Goal: Transaction & Acquisition: Purchase product/service

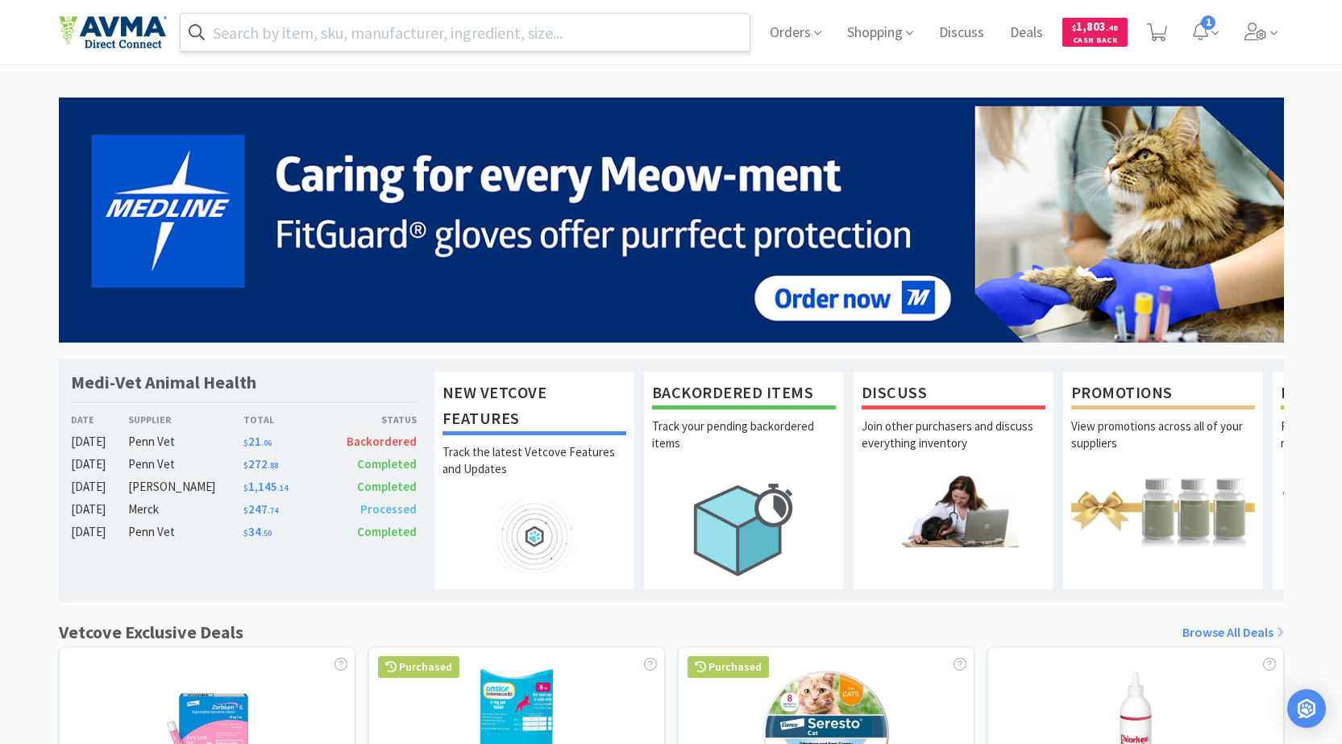
click at [372, 31] on input "text" at bounding box center [466, 32] width 570 height 37
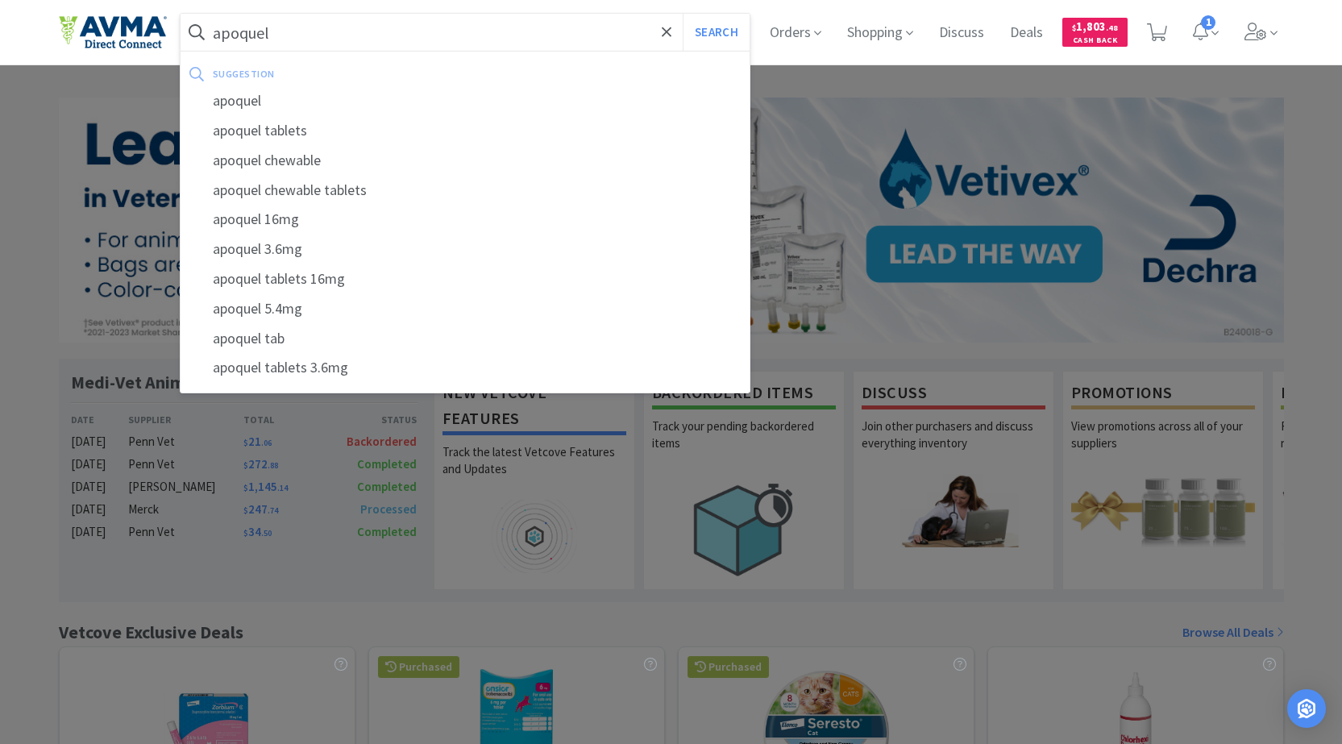
type input "apoquel"
click at [683, 14] on button "Search" at bounding box center [716, 32] width 67 height 37
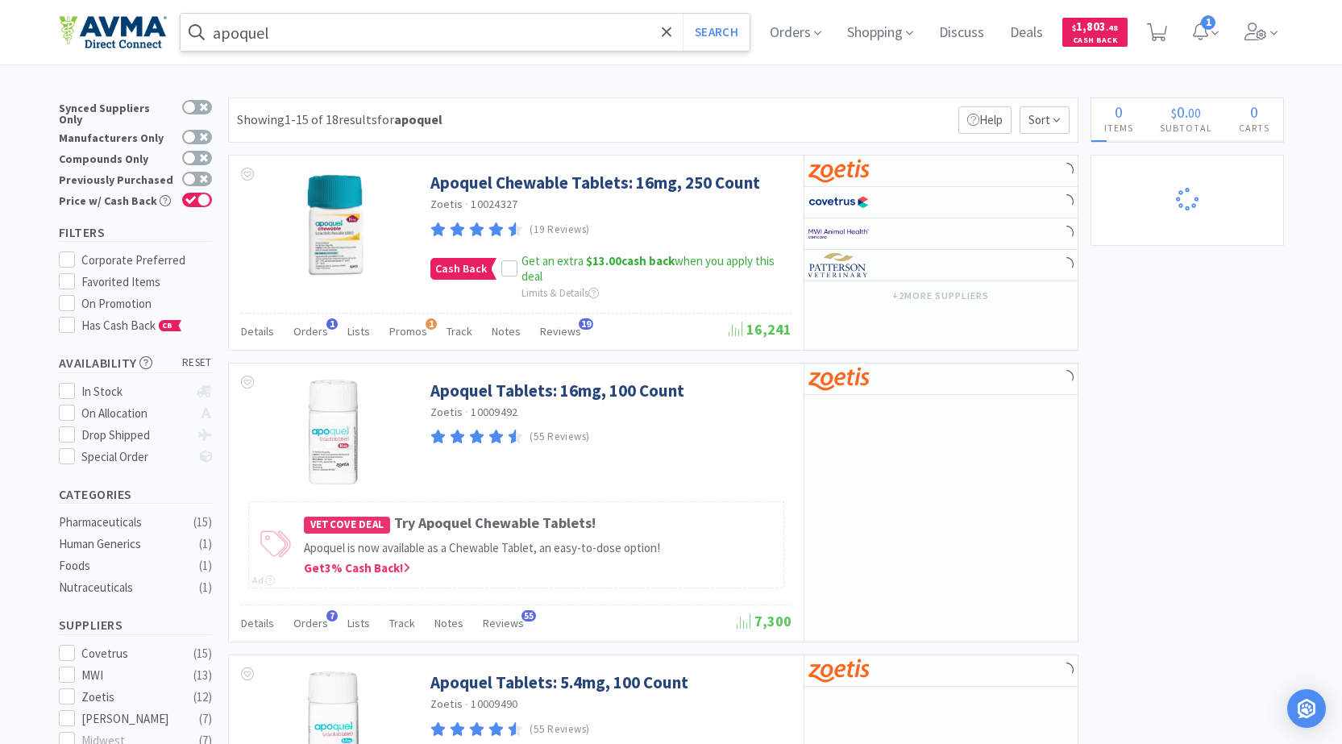
select select "3"
select select "2"
select select "1"
select select "8"
select select "6"
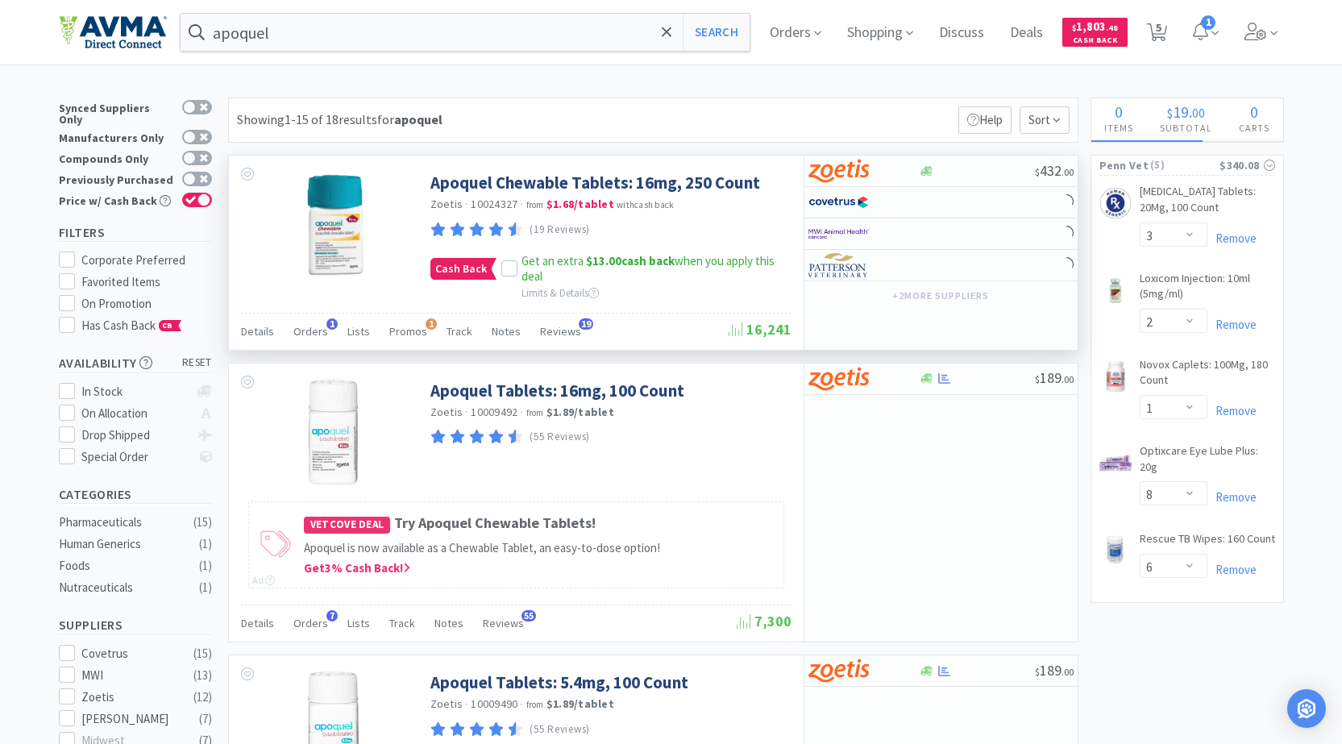
select select "6"
select select "8"
select select "3"
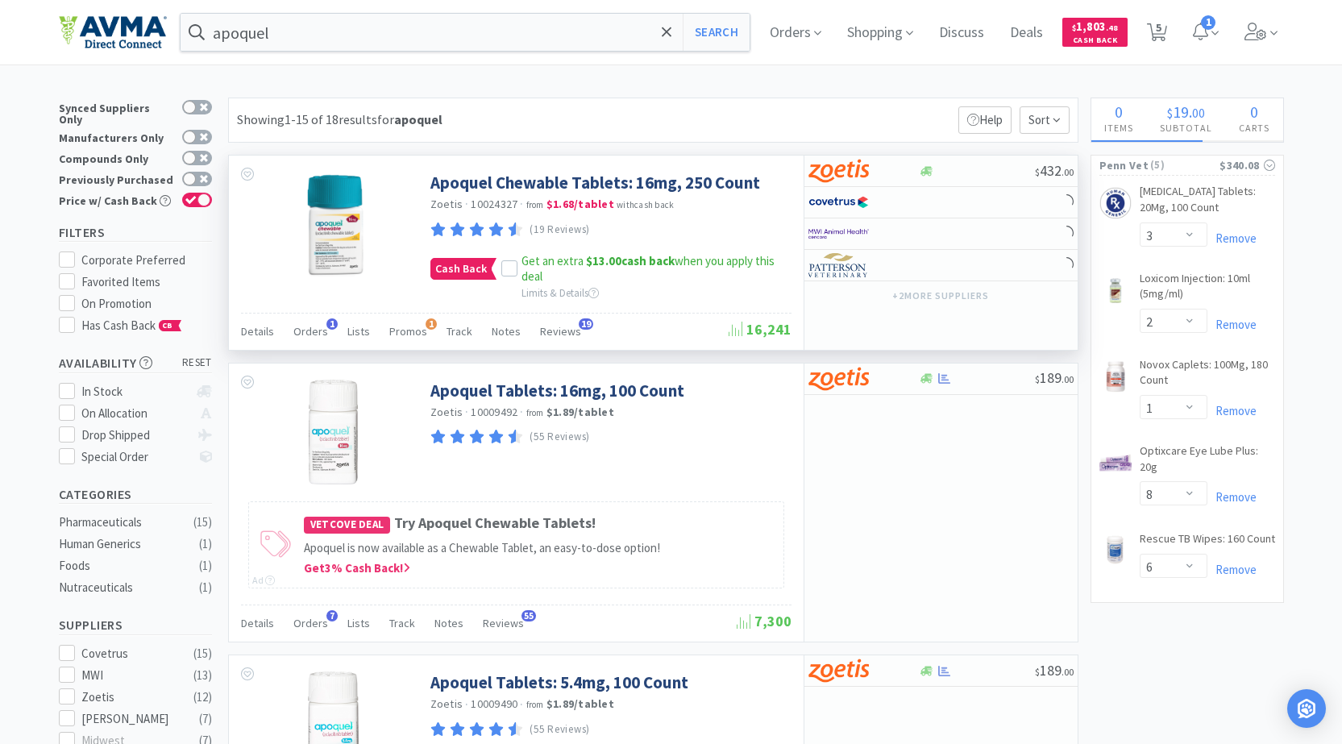
select select "1"
select select "3"
select select "10"
select select "3"
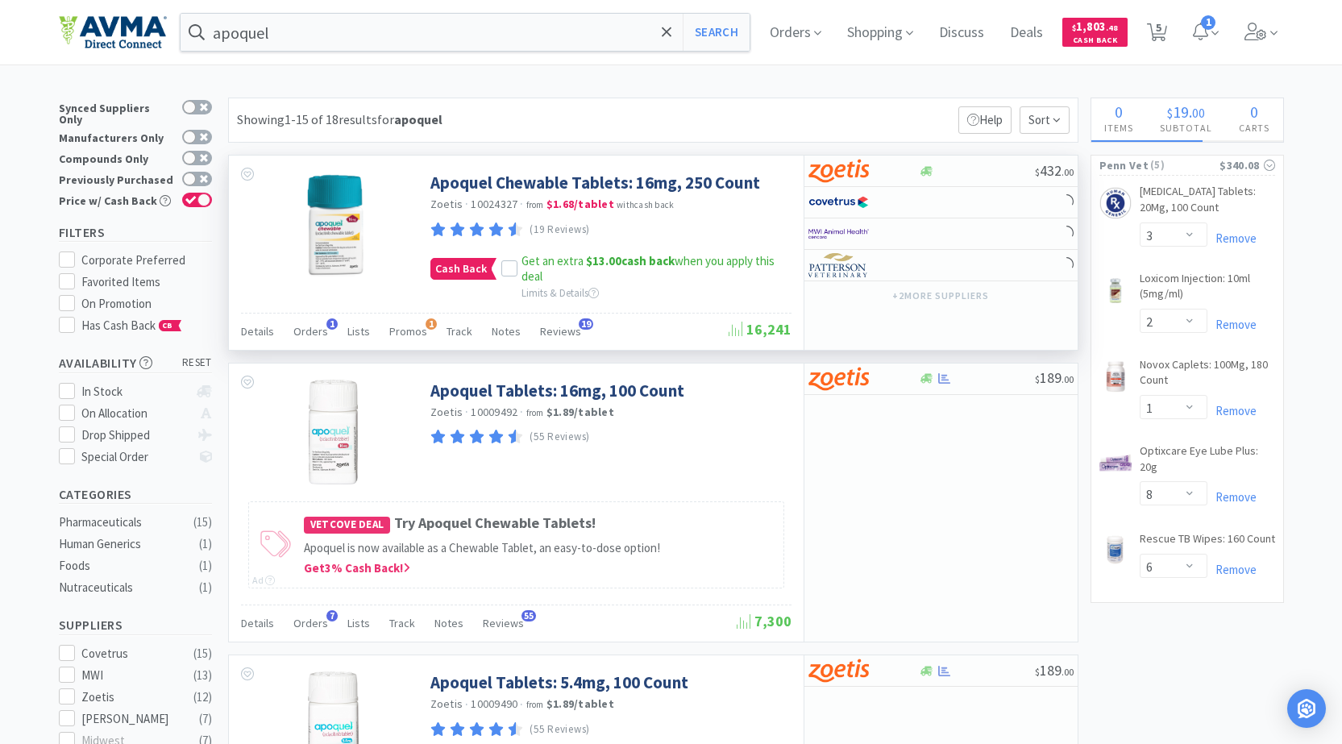
select select "1"
select select "2"
select select "1"
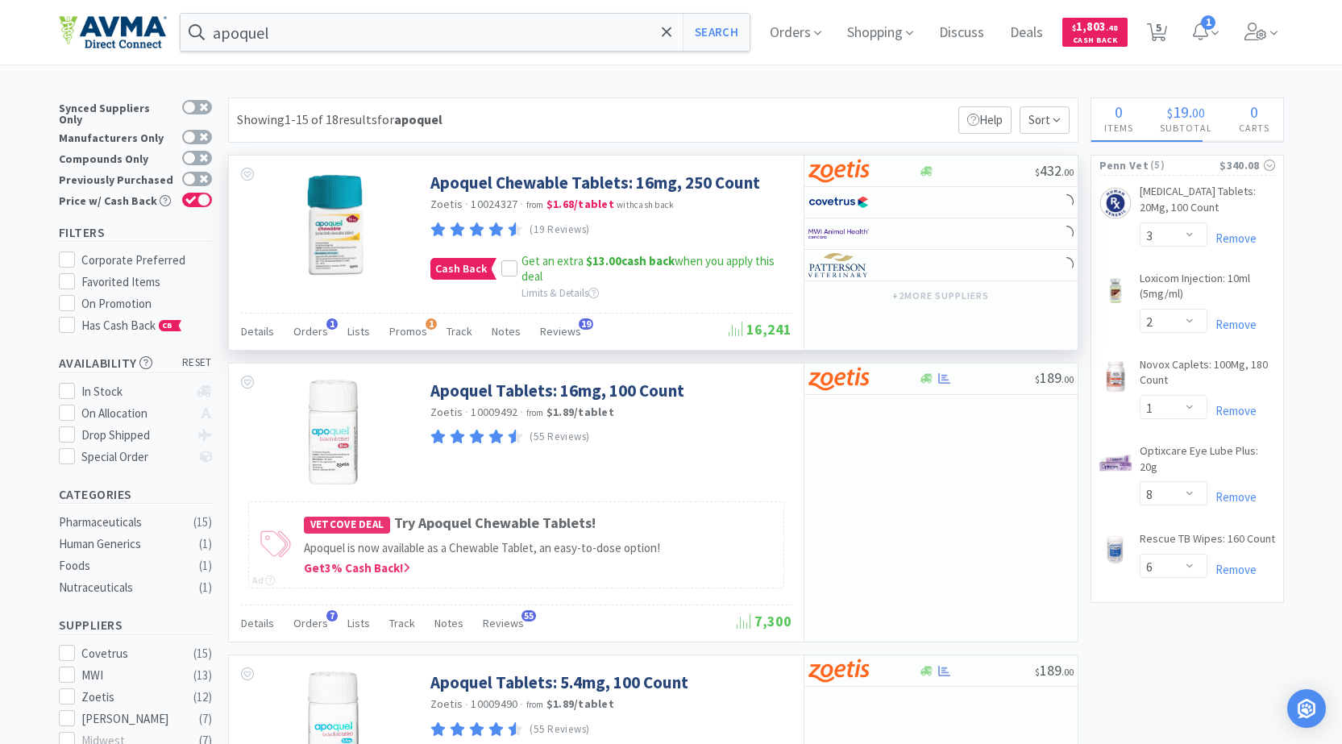
select select "1"
select select "3"
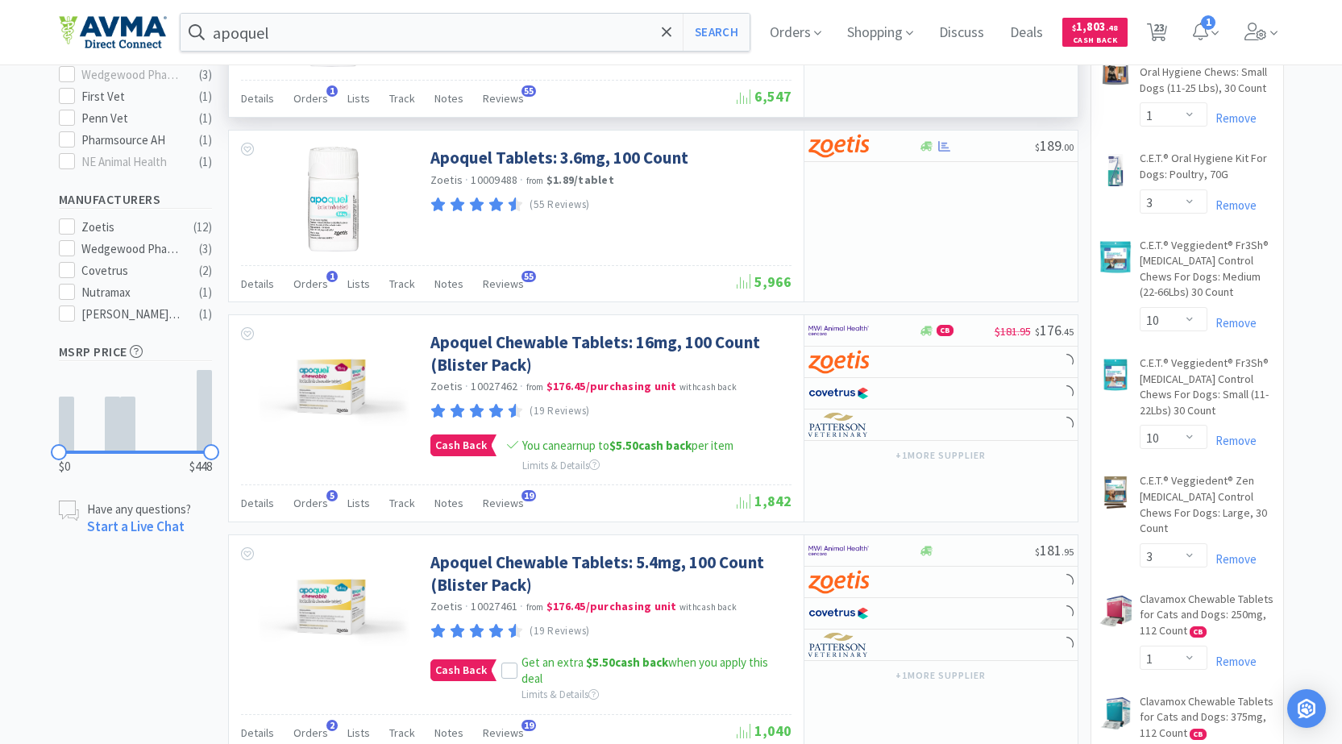
scroll to position [726, 0]
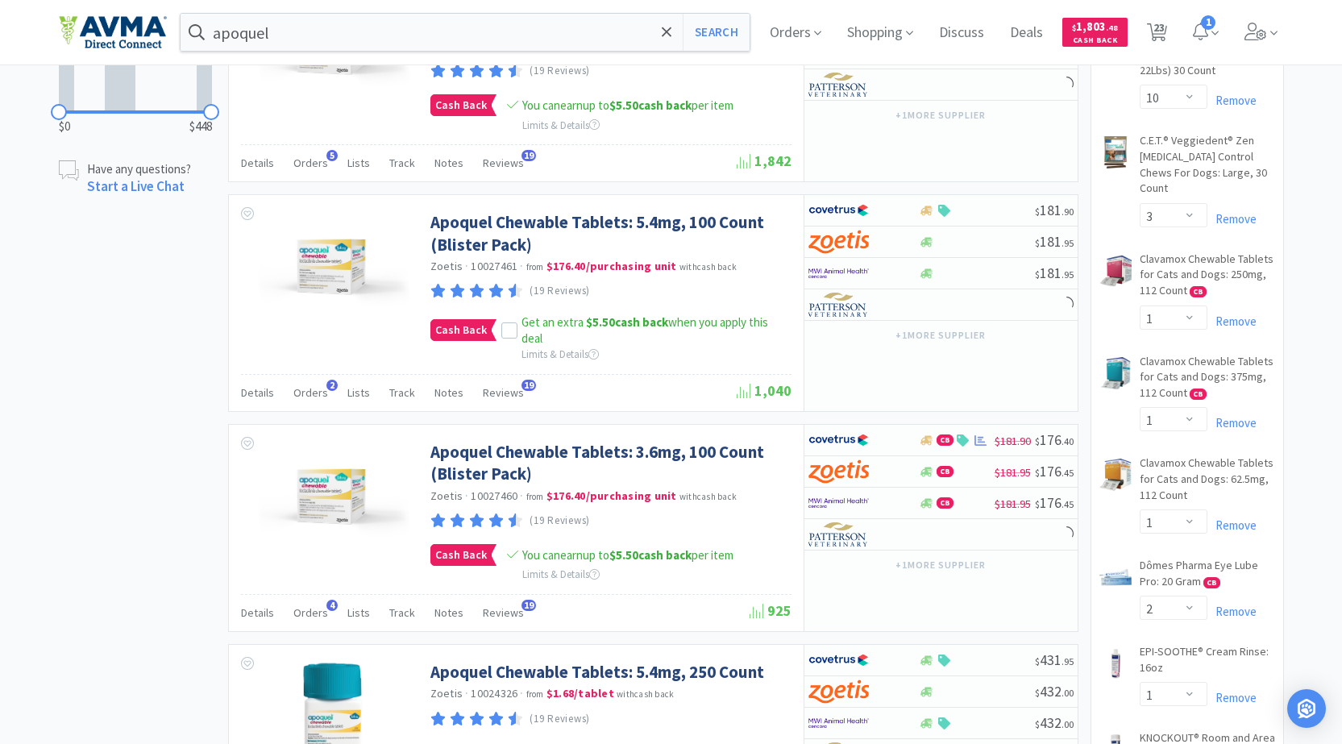
select select "6"
select select "1"
select select "2"
select select "1"
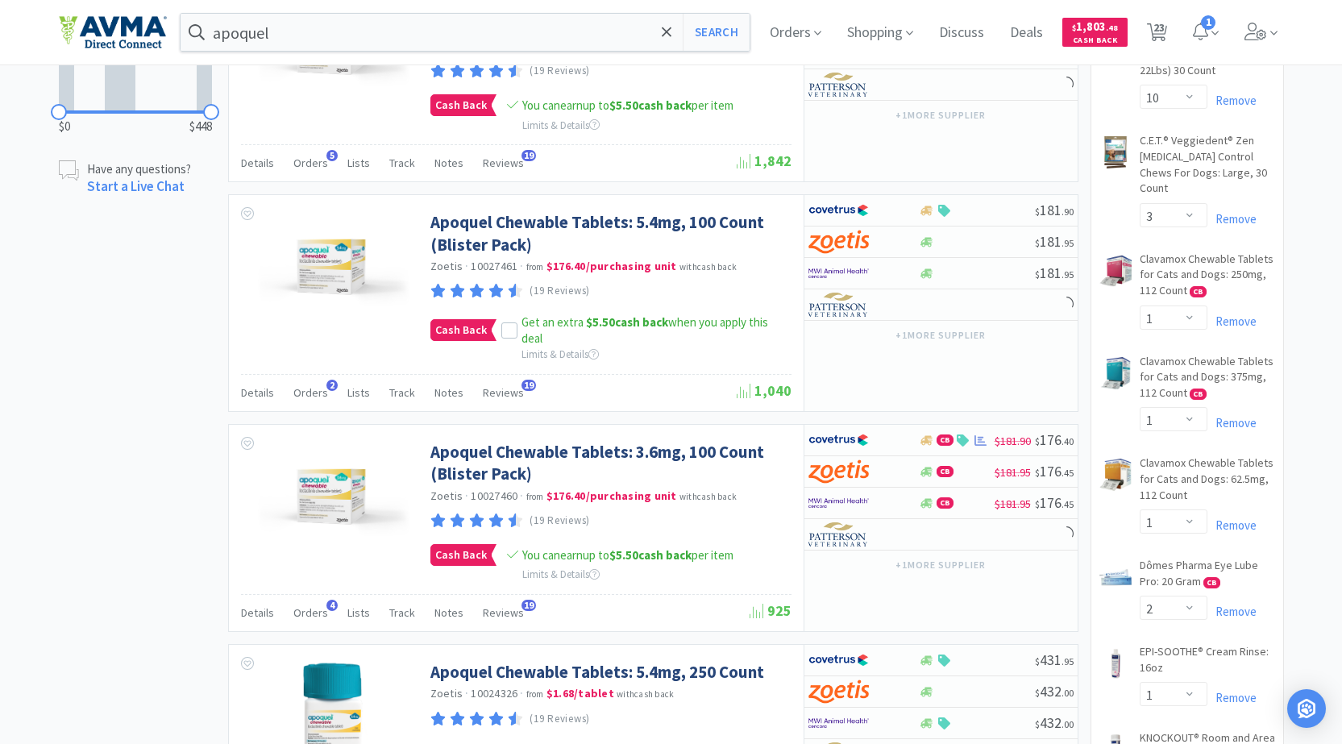
select select "1"
select select "2"
select select "1"
select select "2"
select select "1"
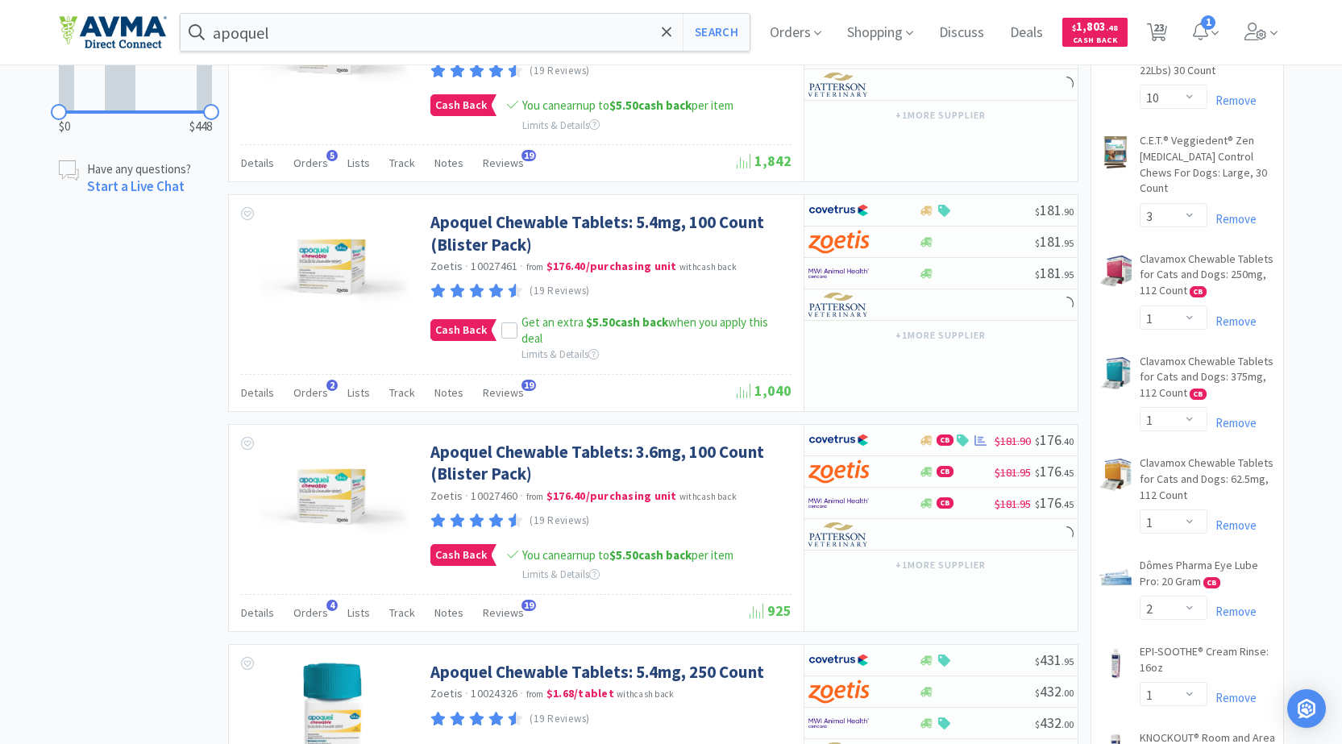
select select "3"
select select "2"
select select "1"
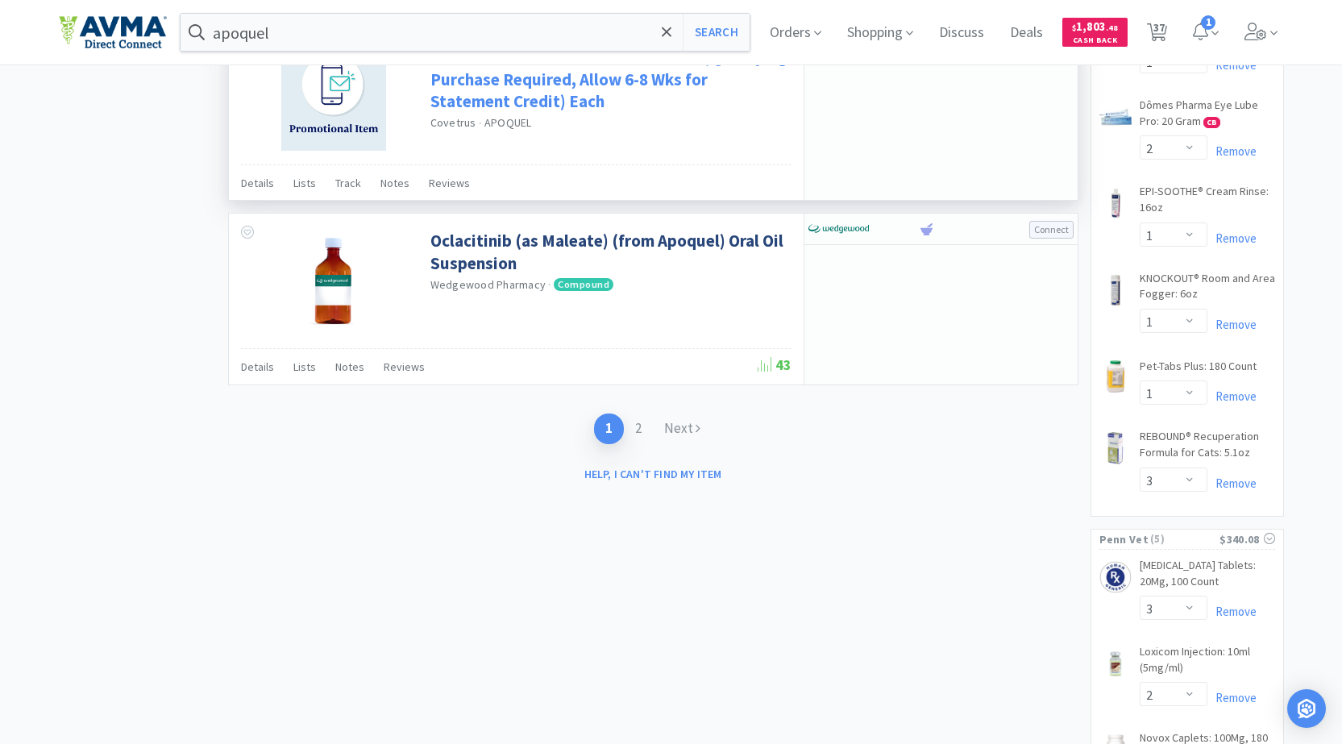
scroll to position [2822, 0]
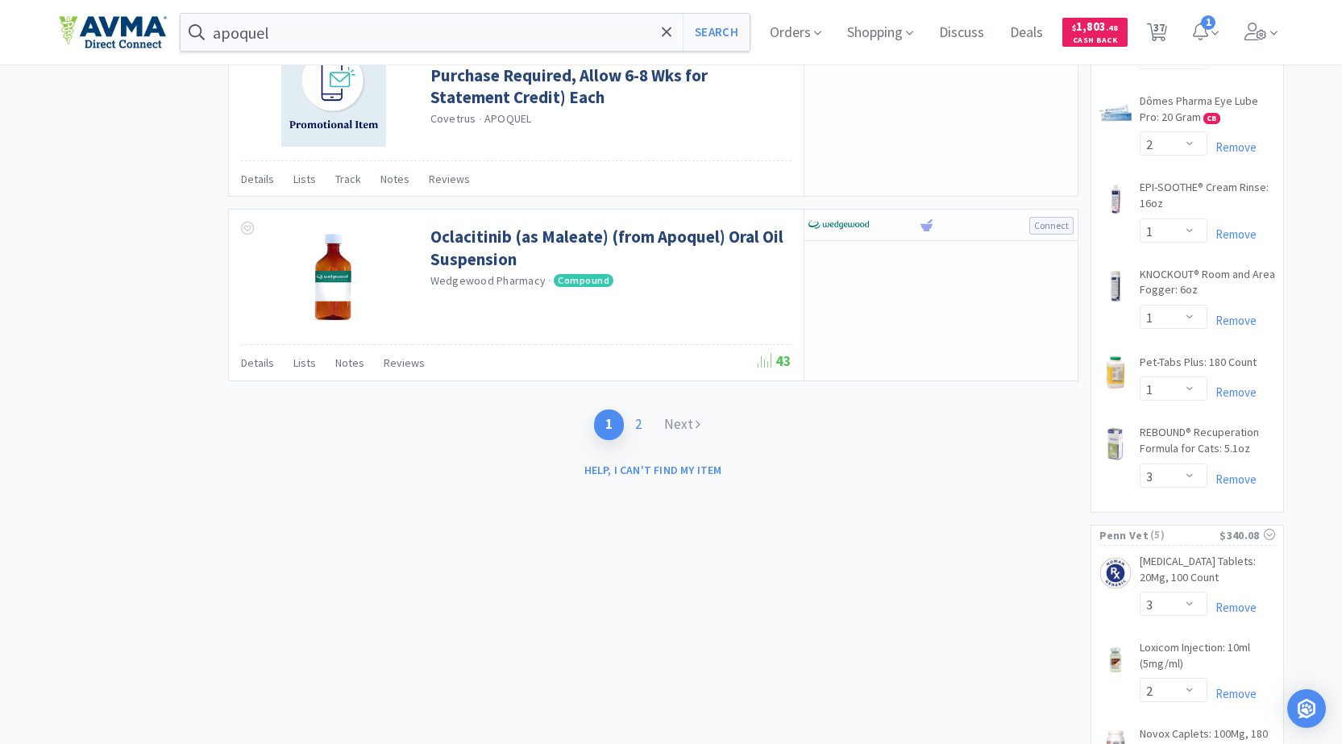
click at [639, 428] on link "2" at bounding box center [638, 425] width 29 height 30
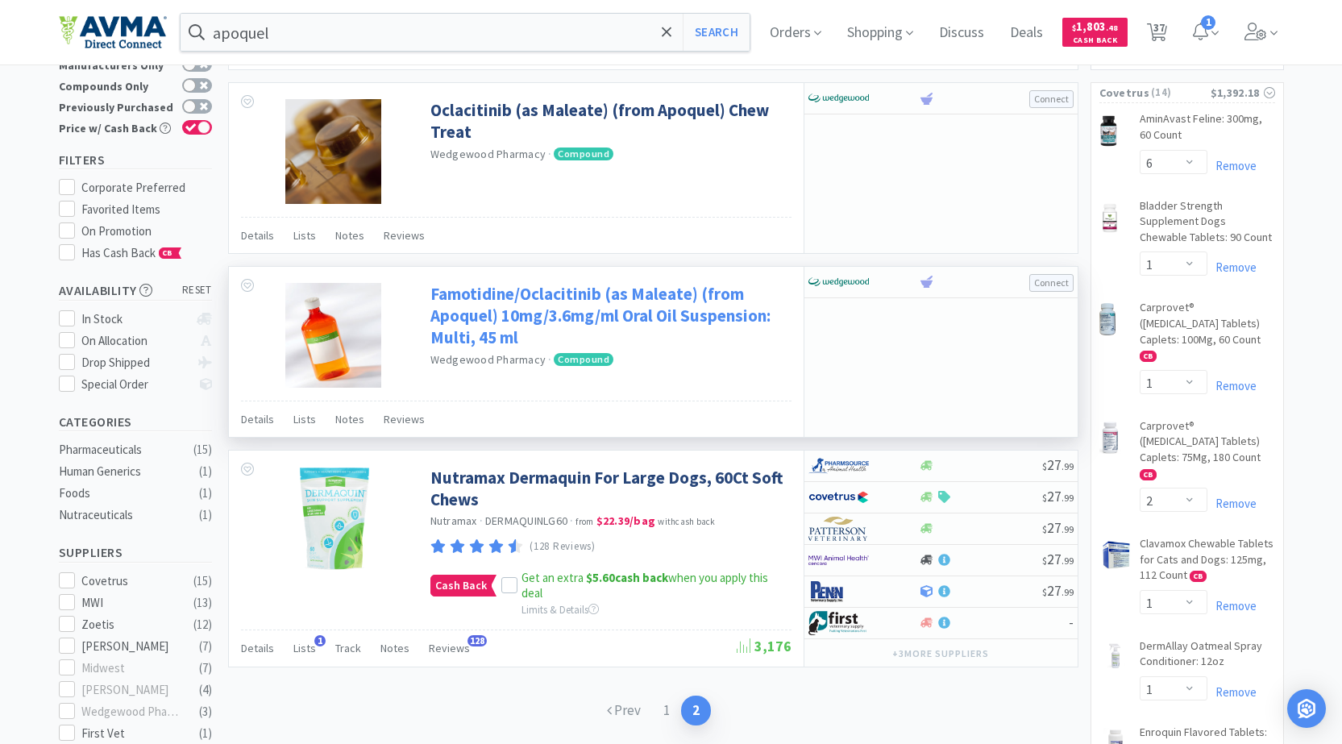
scroll to position [242, 0]
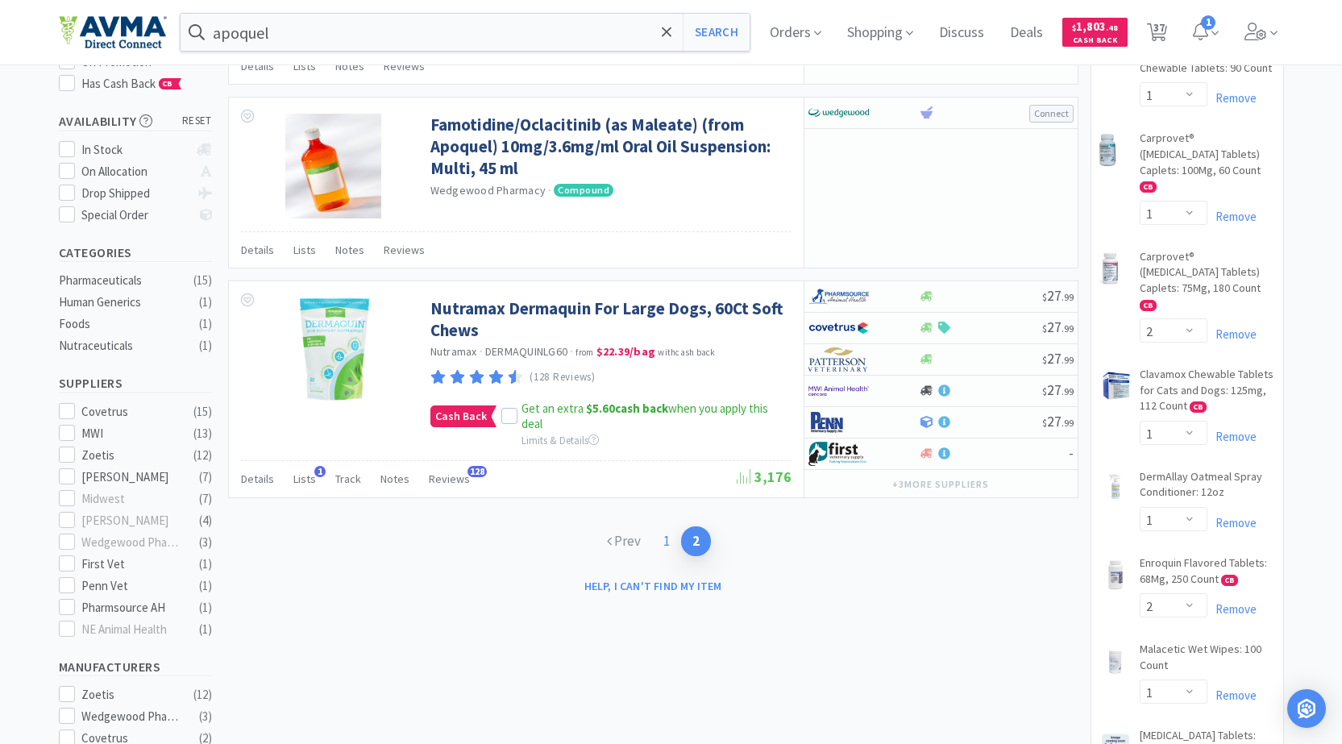
click at [669, 540] on link "1" at bounding box center [666, 541] width 29 height 30
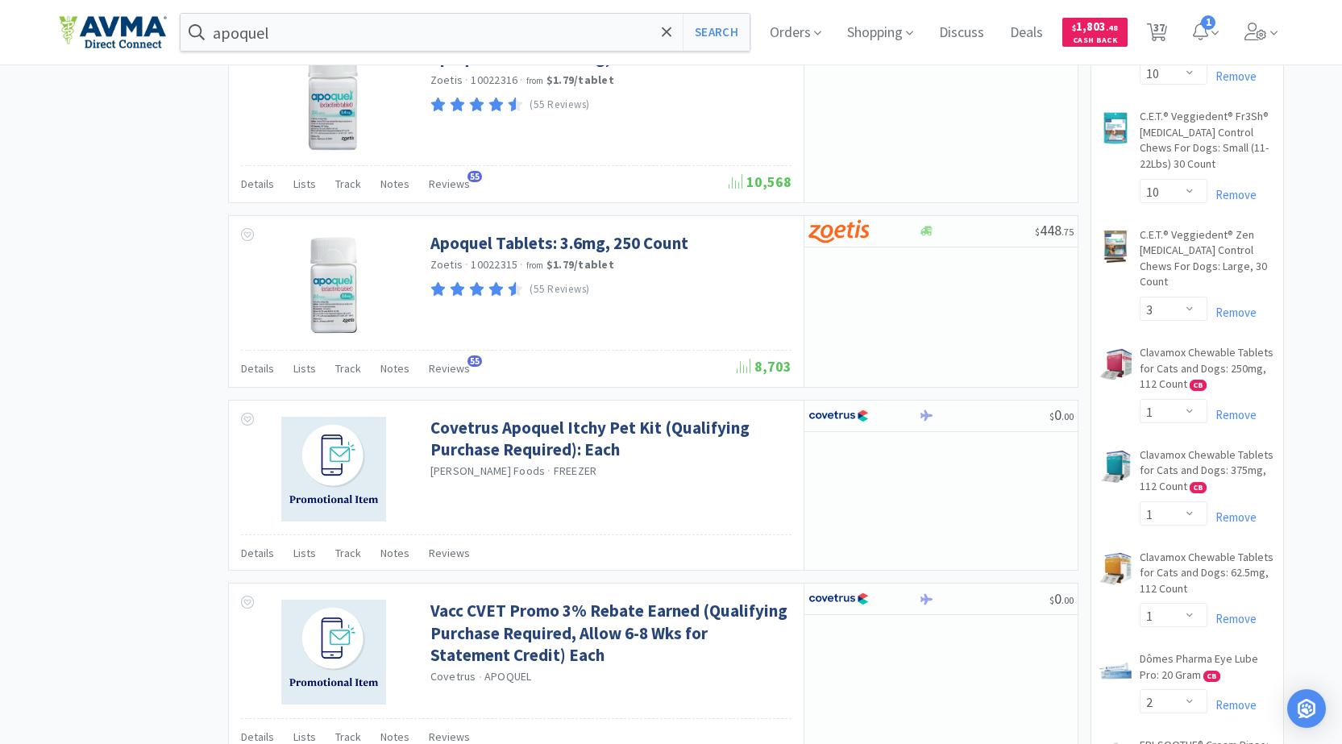
scroll to position [2338, 0]
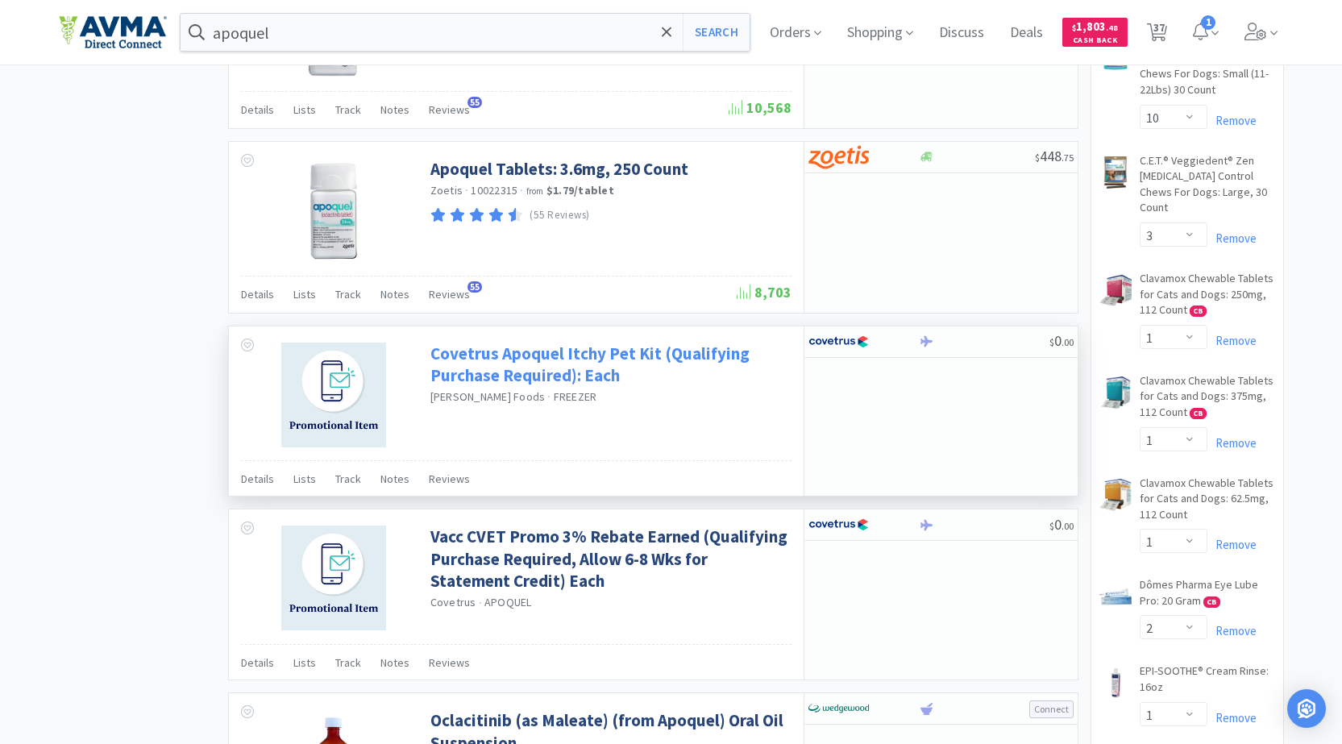
click at [601, 361] on link "Covetrus Apoquel Itchy Pet Kit (Qualifying Purchase Required): Each" at bounding box center [609, 365] width 357 height 44
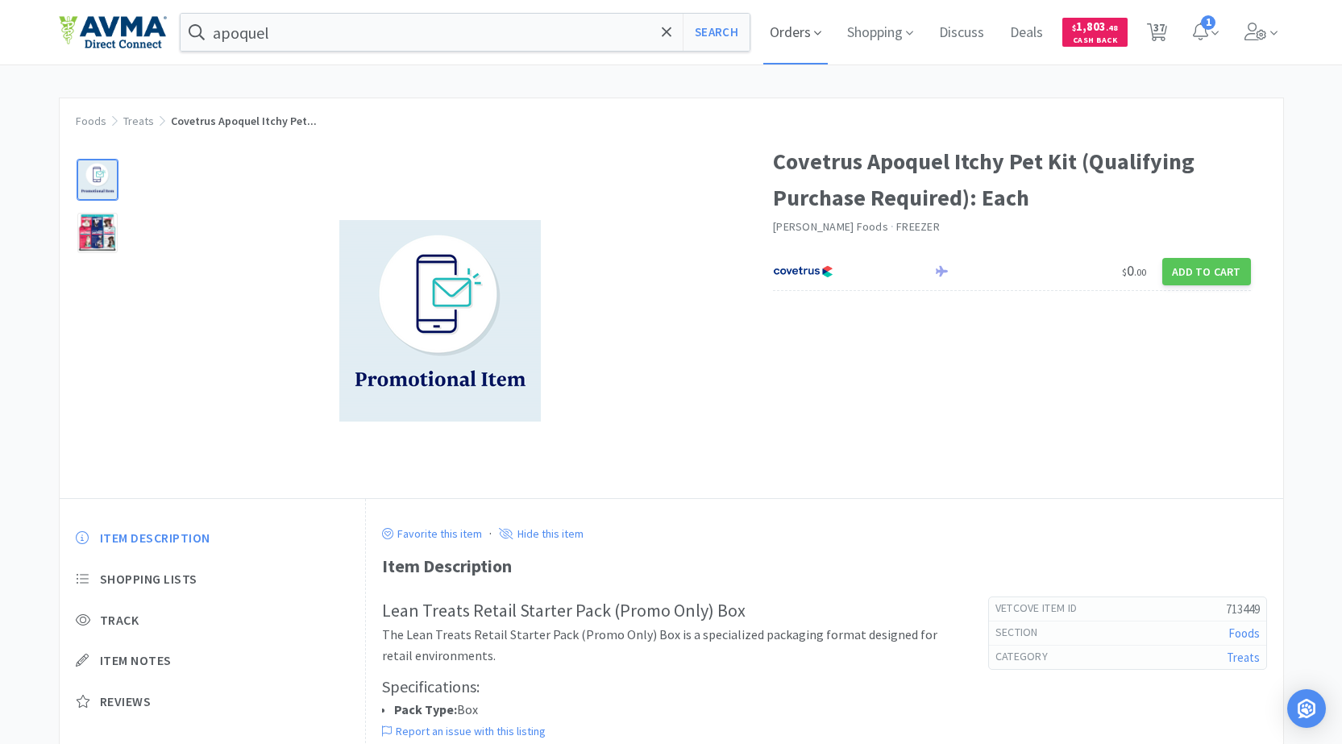
click at [810, 27] on span "Orders" at bounding box center [795, 32] width 64 height 64
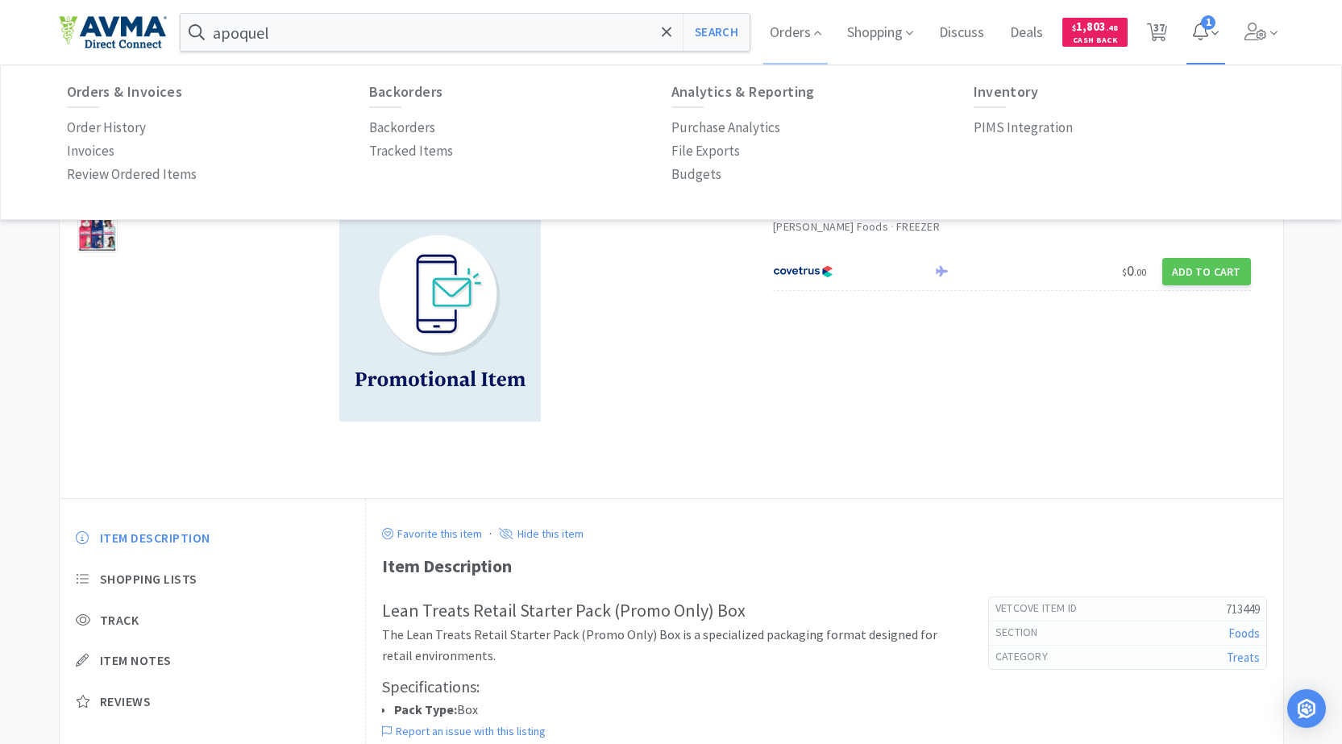
click at [1198, 27] on span "1" at bounding box center [1206, 32] width 39 height 64
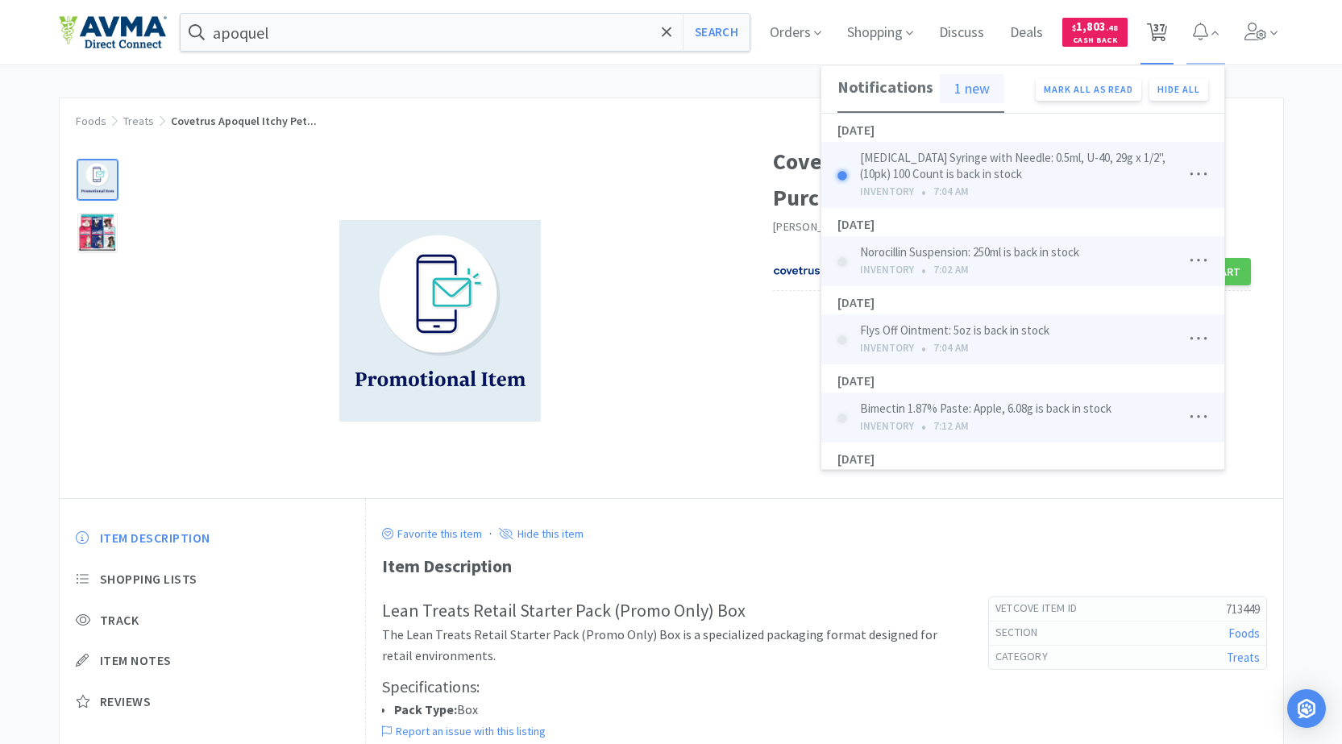
click at [1165, 33] on span "37" at bounding box center [1159, 27] width 11 height 64
select select "6"
select select "1"
select select "2"
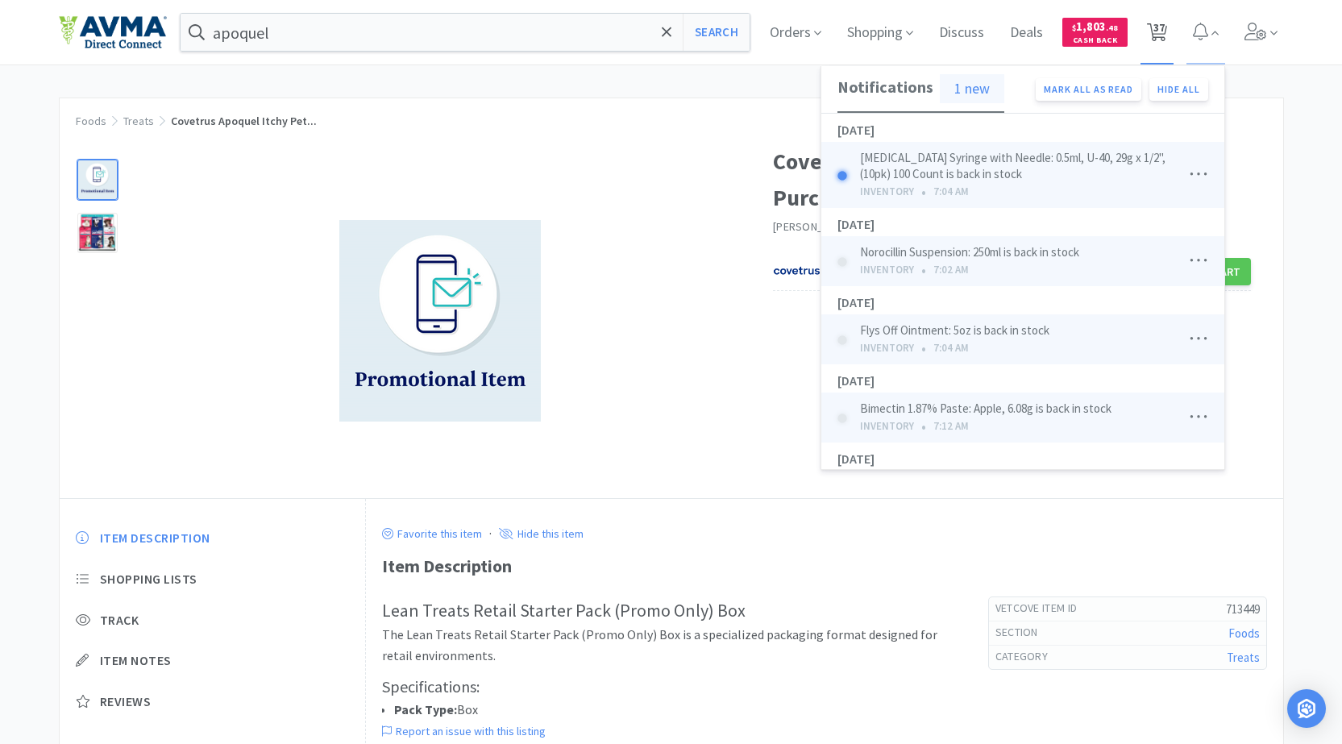
select select "1"
select select "2"
select select "1"
select select "2"
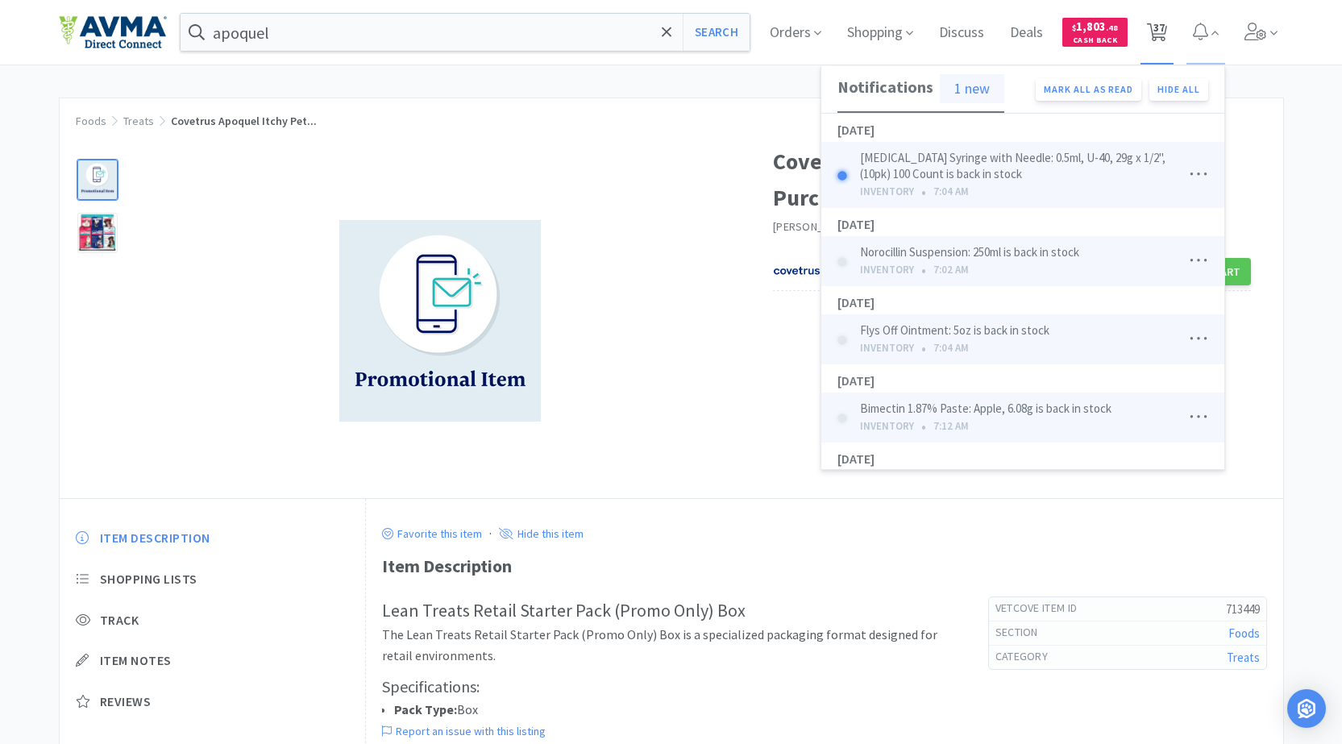
select select "1"
select select "3"
select select "2"
select select "1"
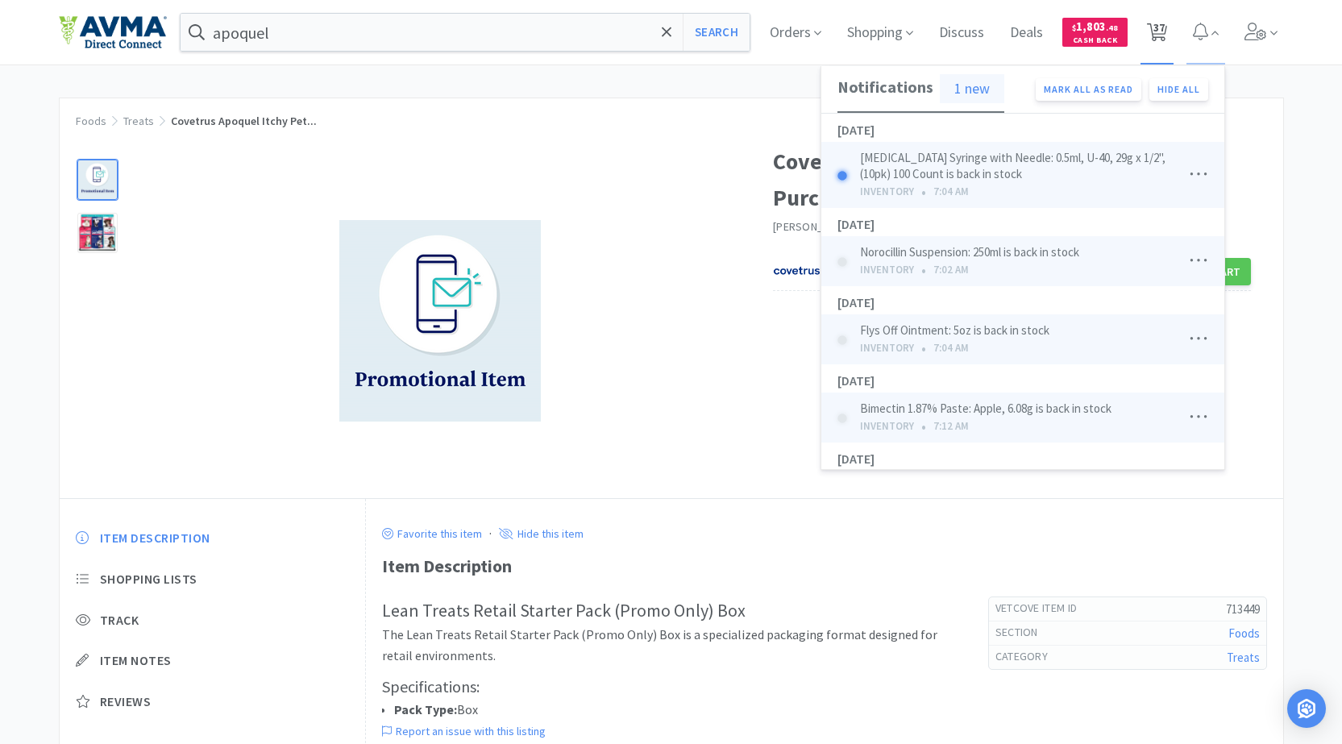
select select "6"
select select "8"
select select "3"
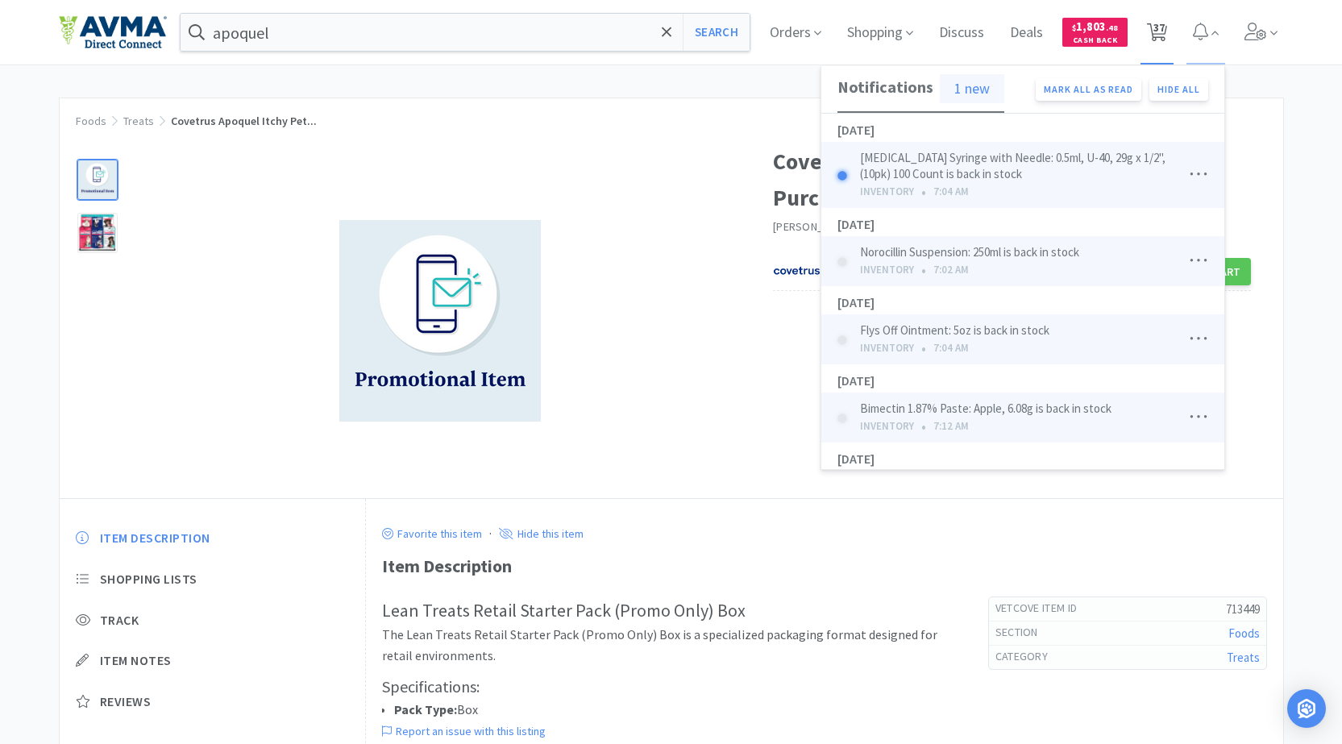
select select "1"
select select "3"
select select "10"
select select "3"
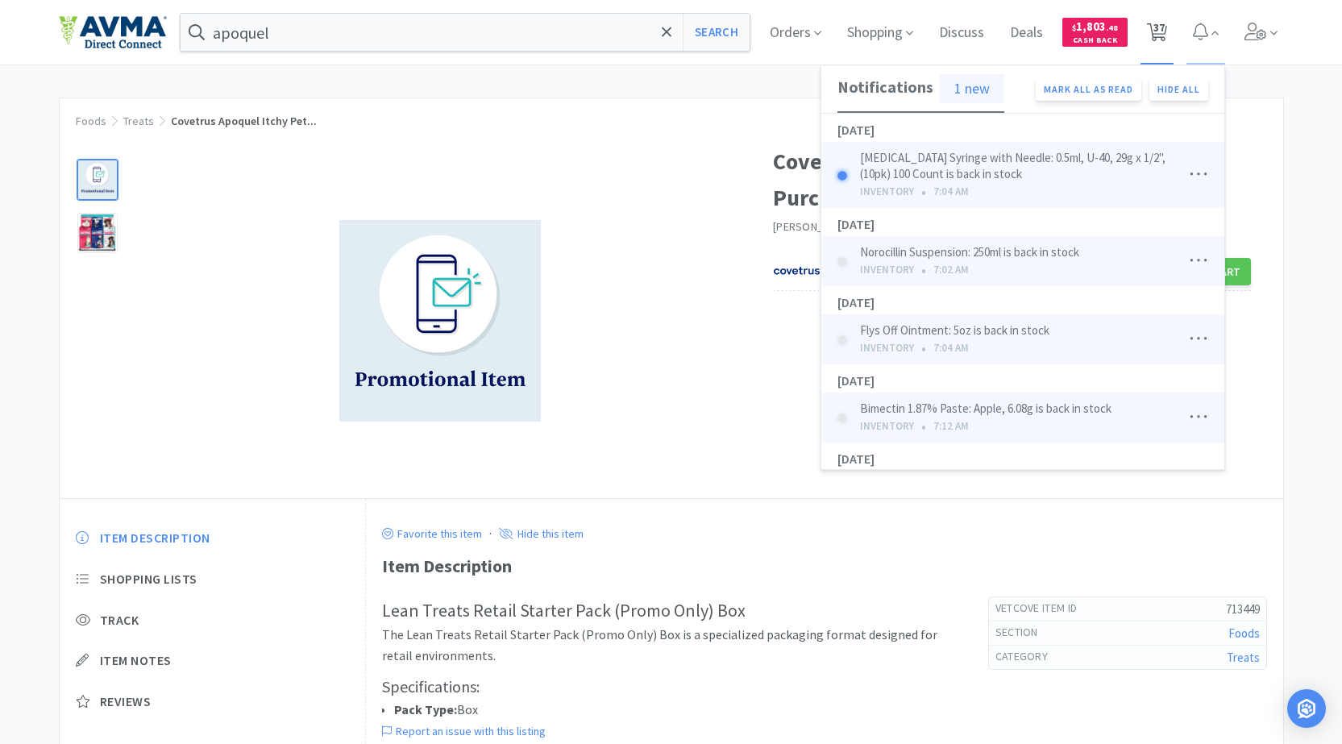
select select "1"
select select "2"
select select "1"
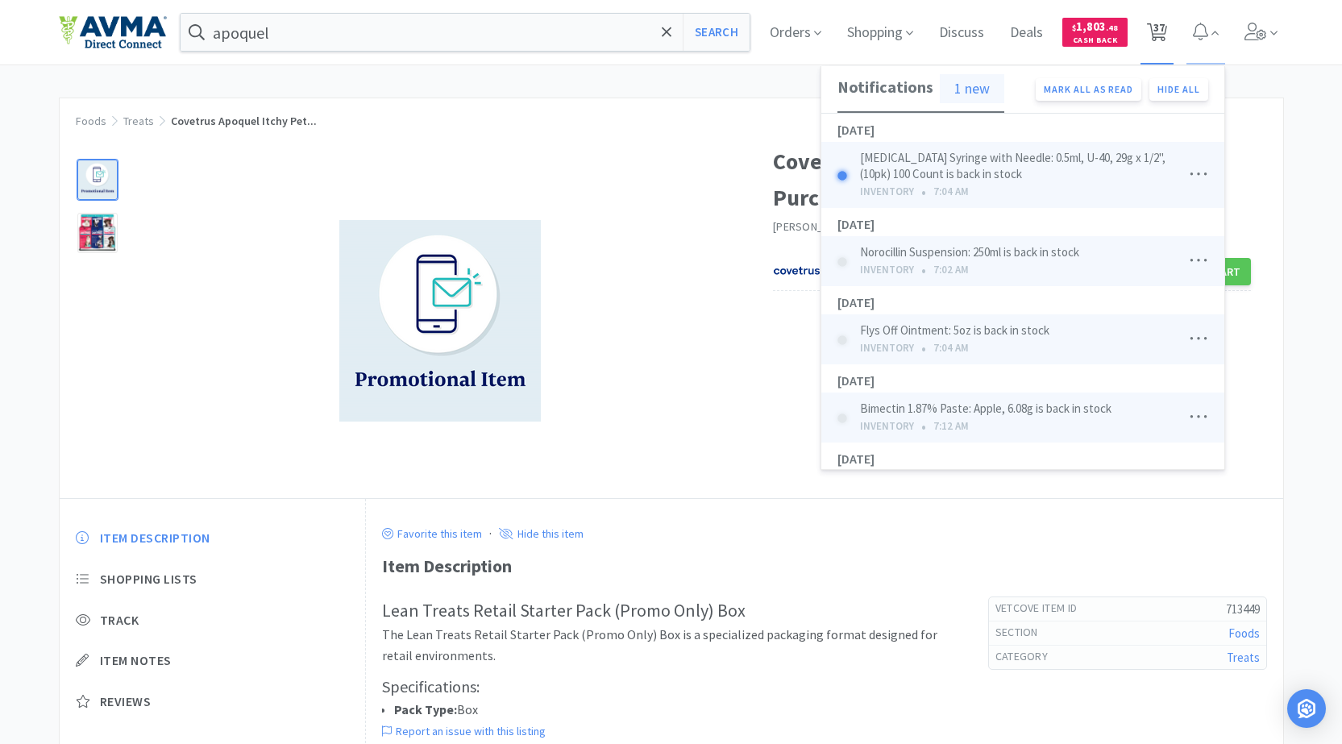
select select "1"
select select "3"
select select "2"
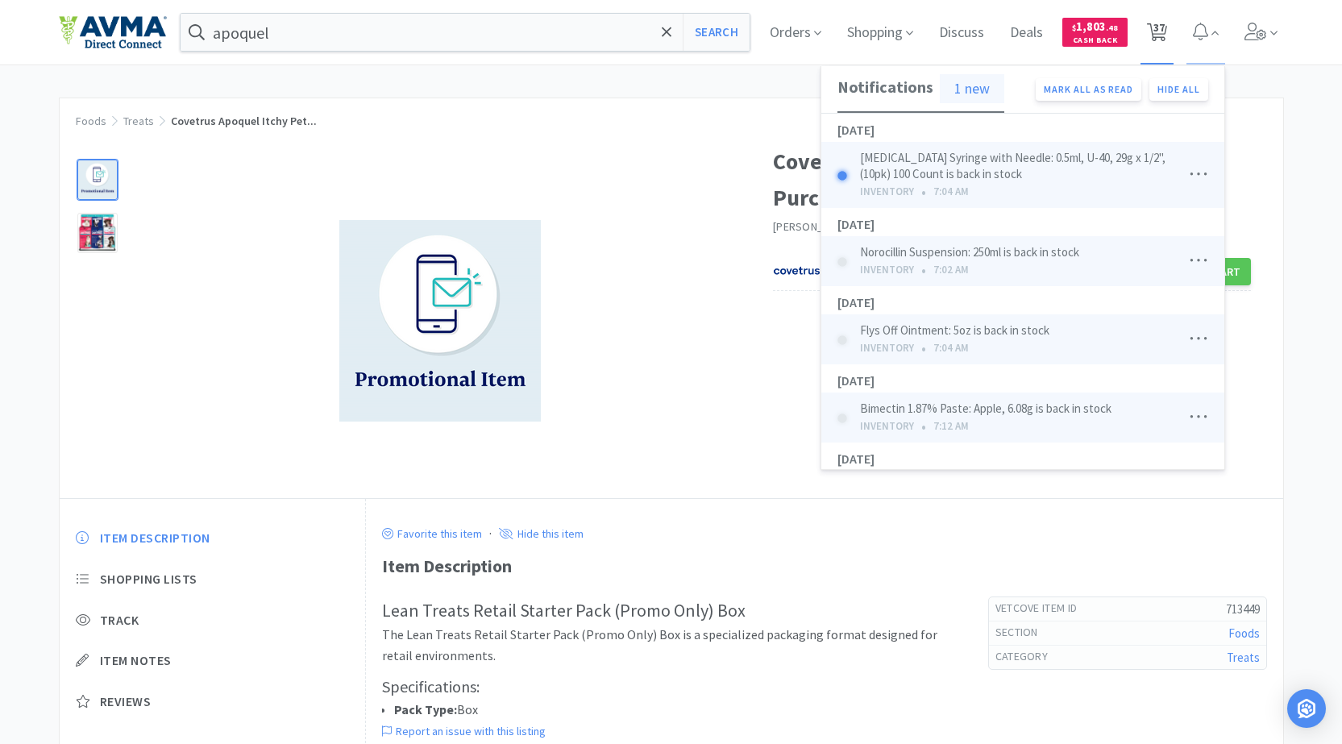
select select "1"
select select "8"
select select "6"
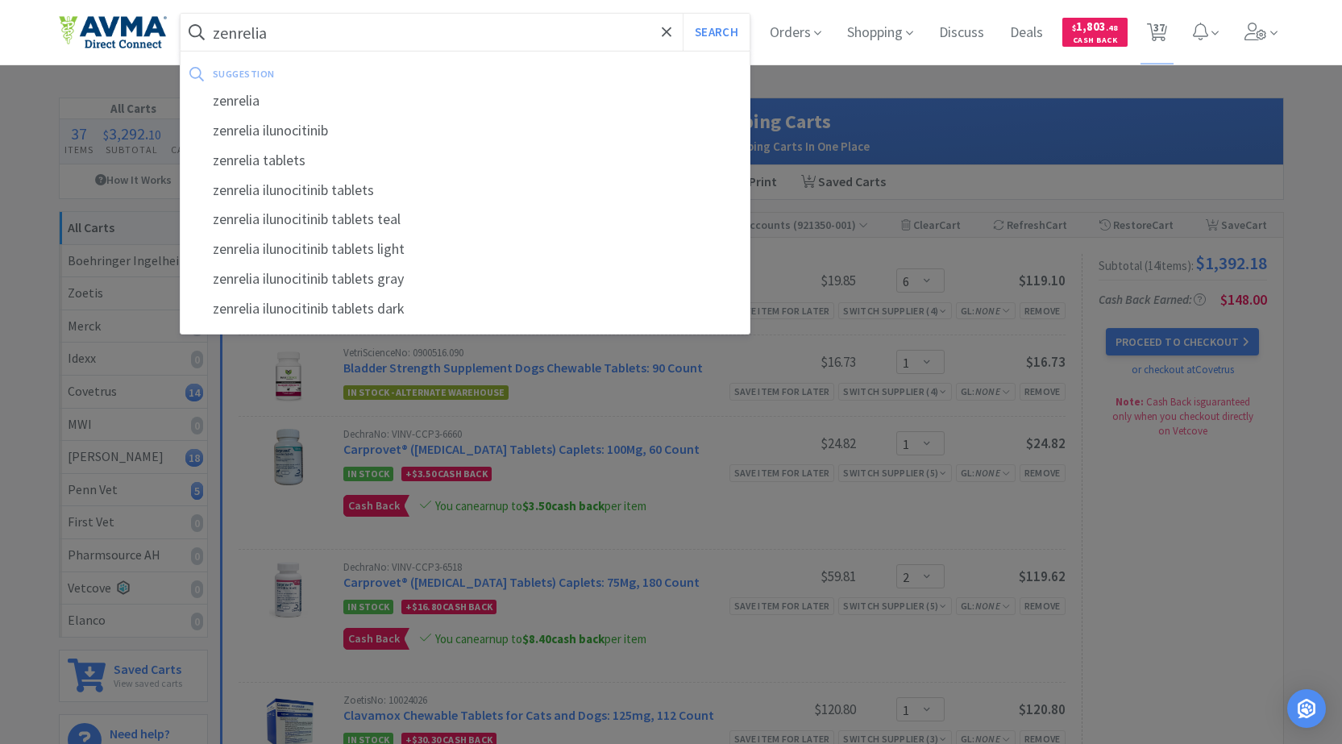
type input "zenrelia"
click at [683, 14] on button "Search" at bounding box center [716, 32] width 67 height 37
select select "6"
select select "1"
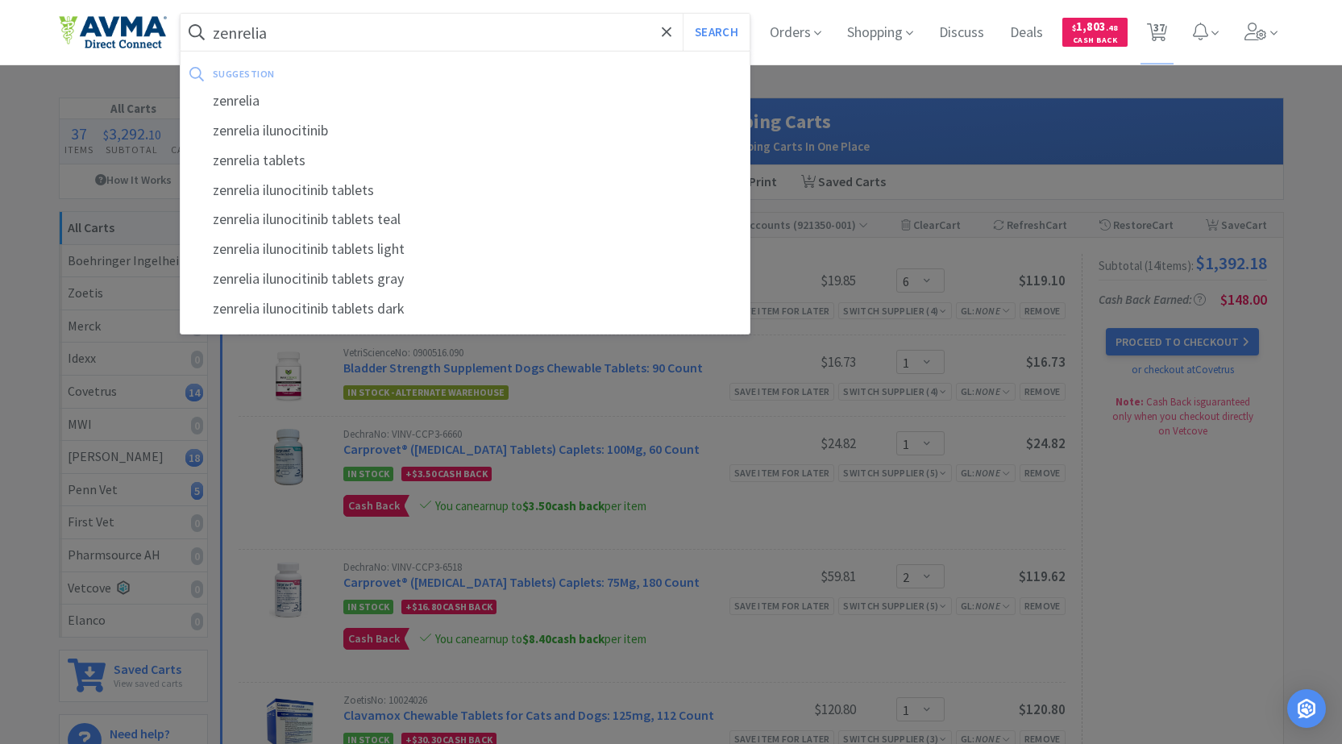
select select "2"
select select "1"
select select "2"
select select "1"
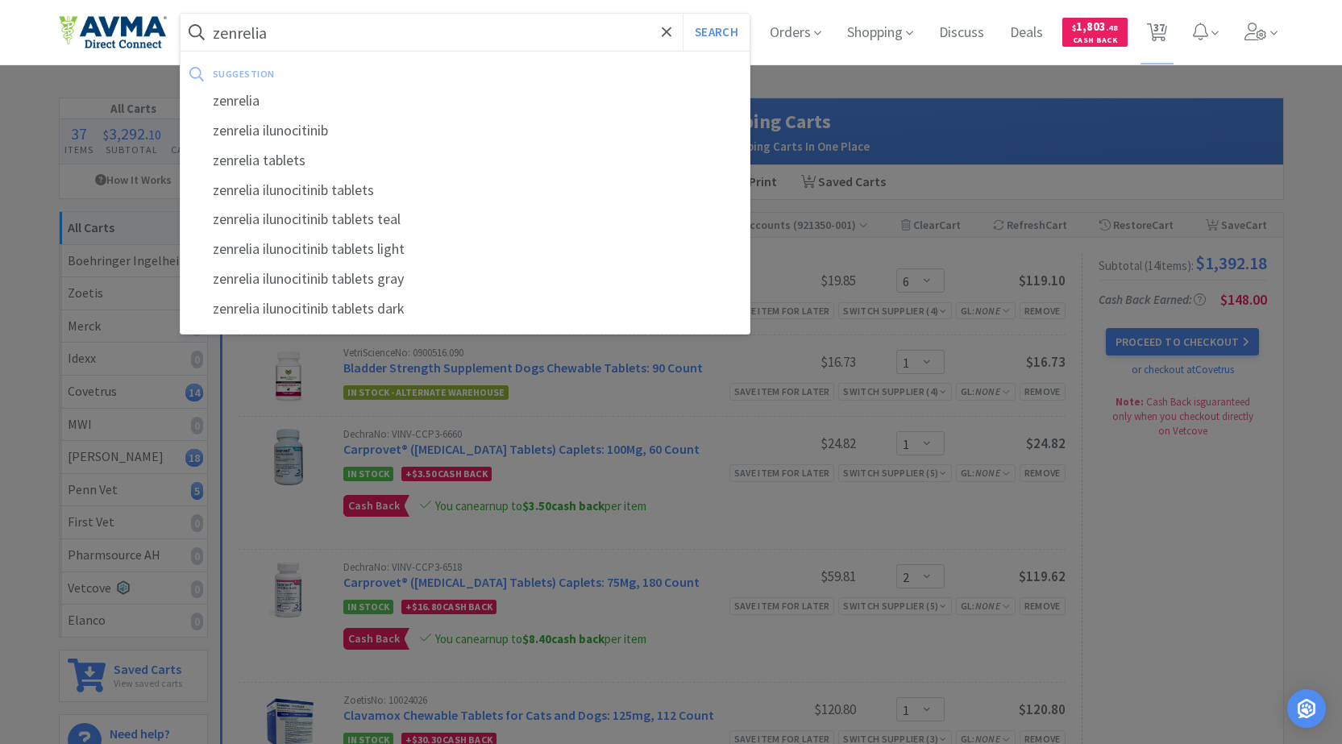
select select "2"
select select "1"
select select "3"
select select "2"
select select "1"
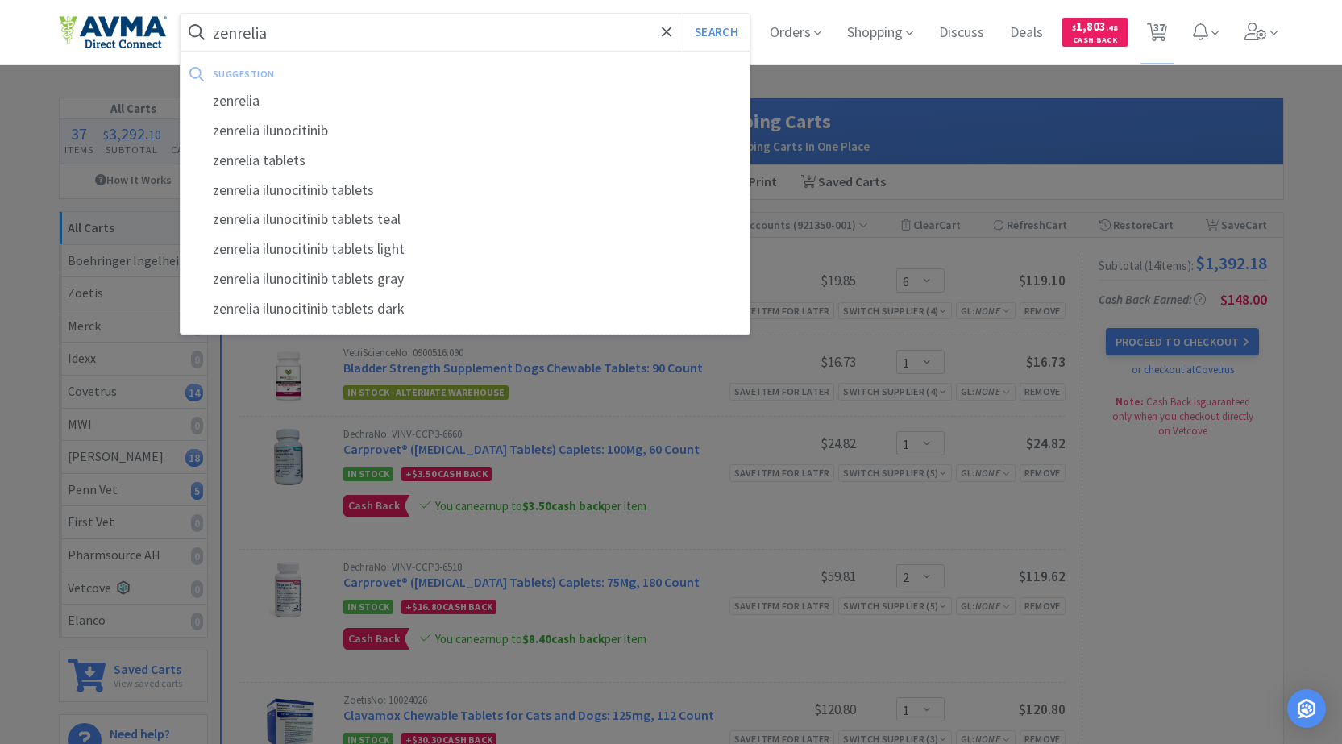
select select "6"
select select "8"
select select "3"
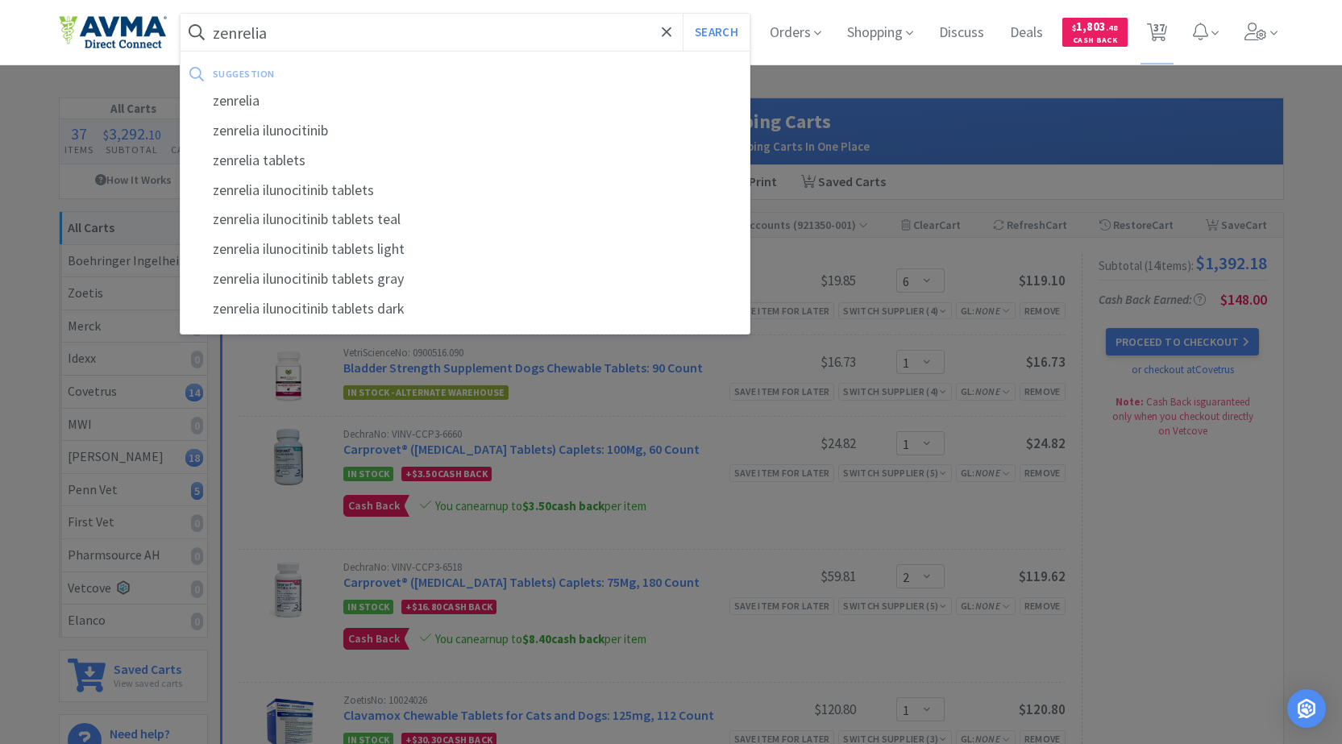
select select "1"
select select "3"
select select "10"
select select "3"
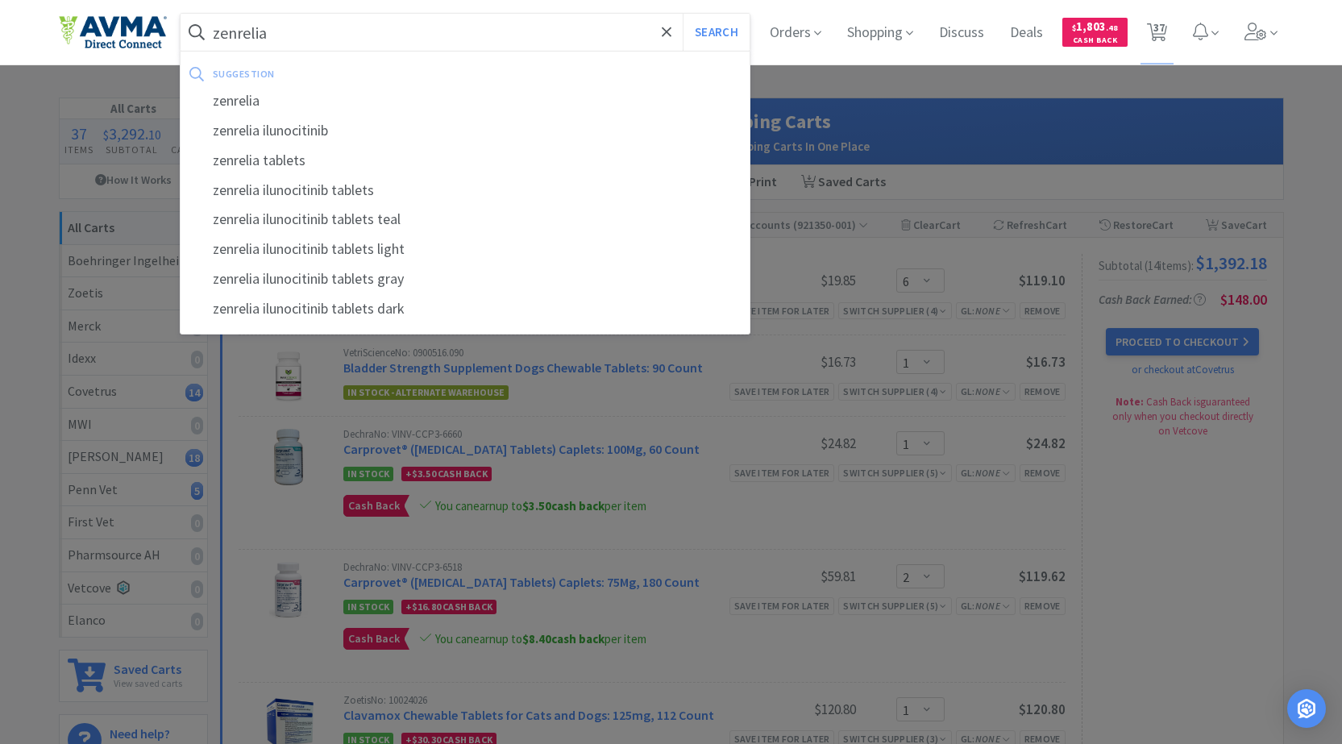
select select "1"
select select "2"
select select "1"
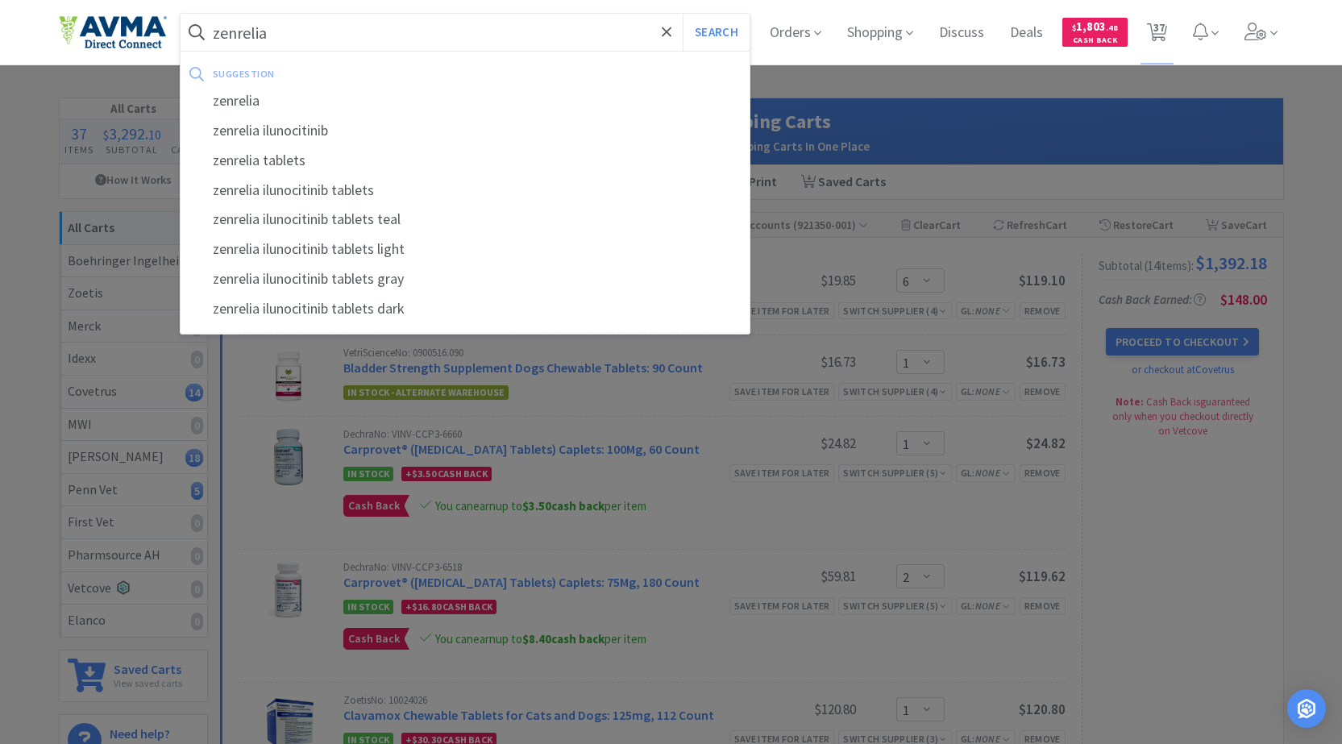
select select "1"
select select "3"
select select "2"
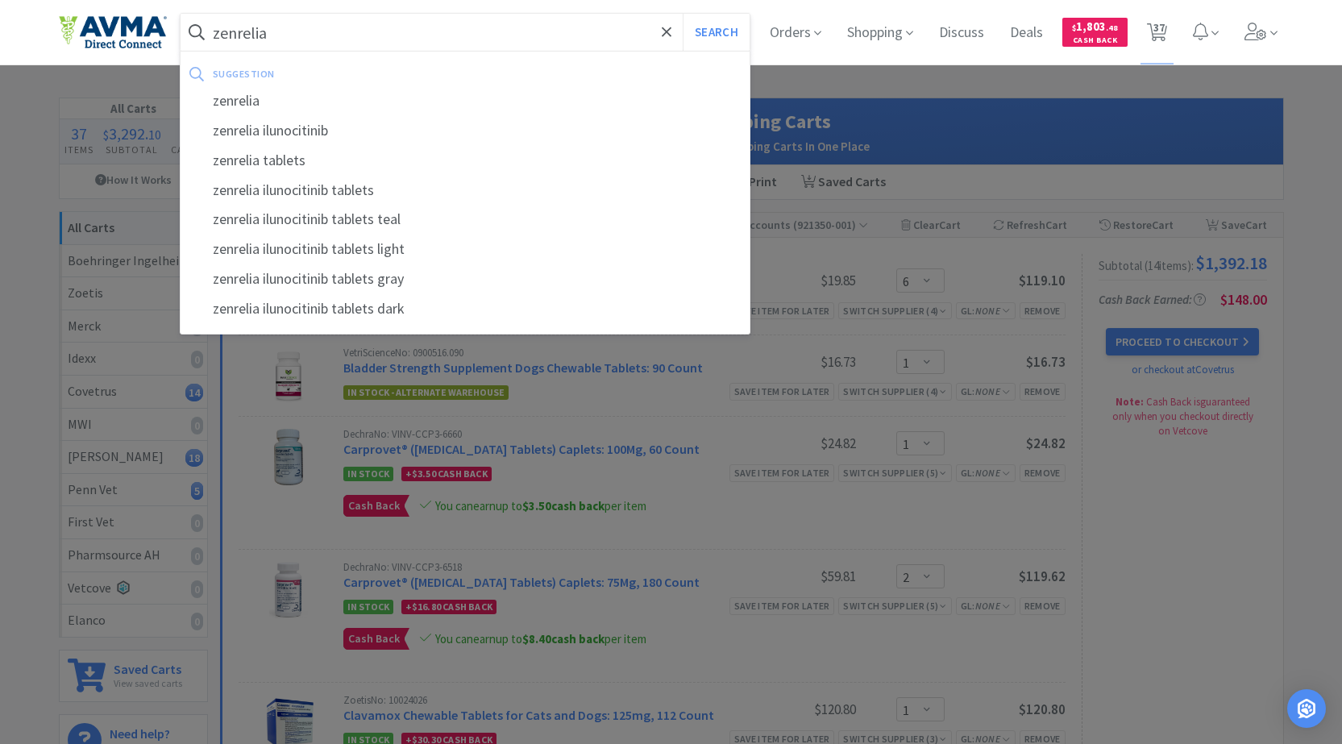
select select "1"
select select "8"
select select "6"
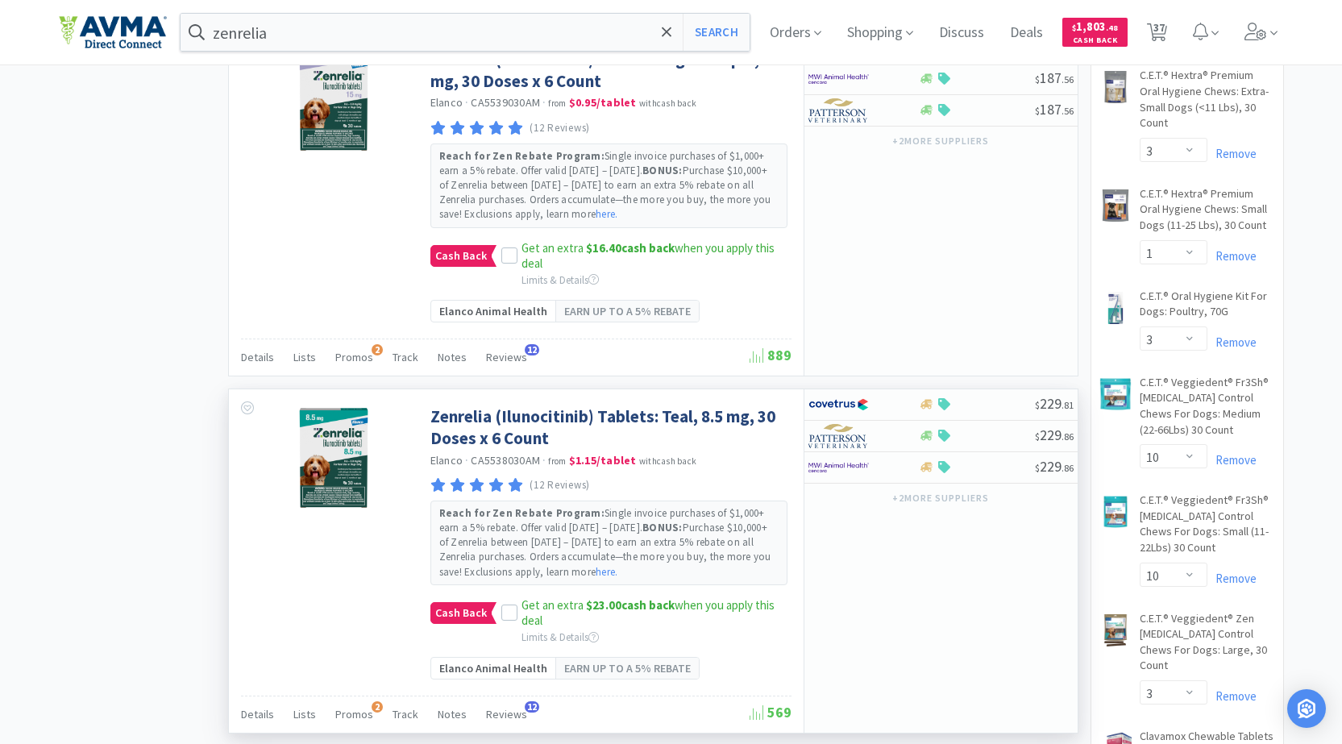
scroll to position [1873, 0]
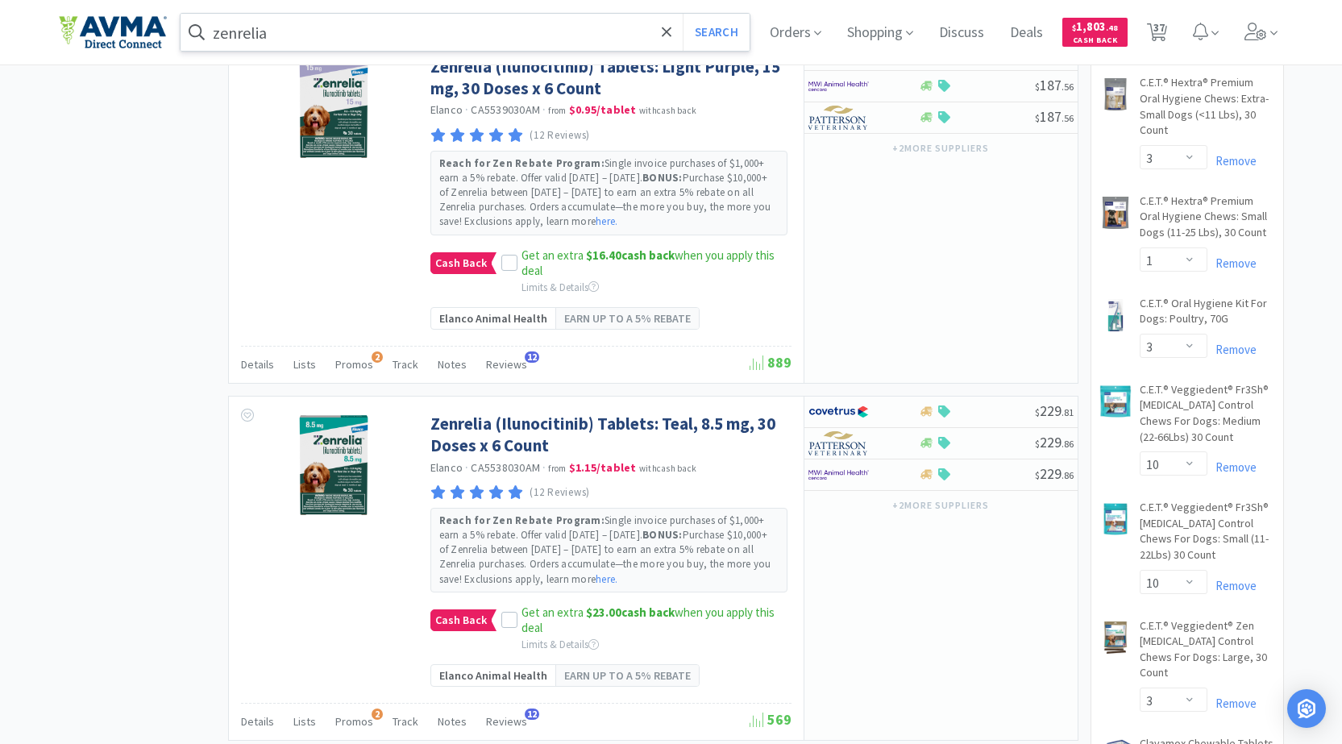
select select "1"
